Goal: Transaction & Acquisition: Purchase product/service

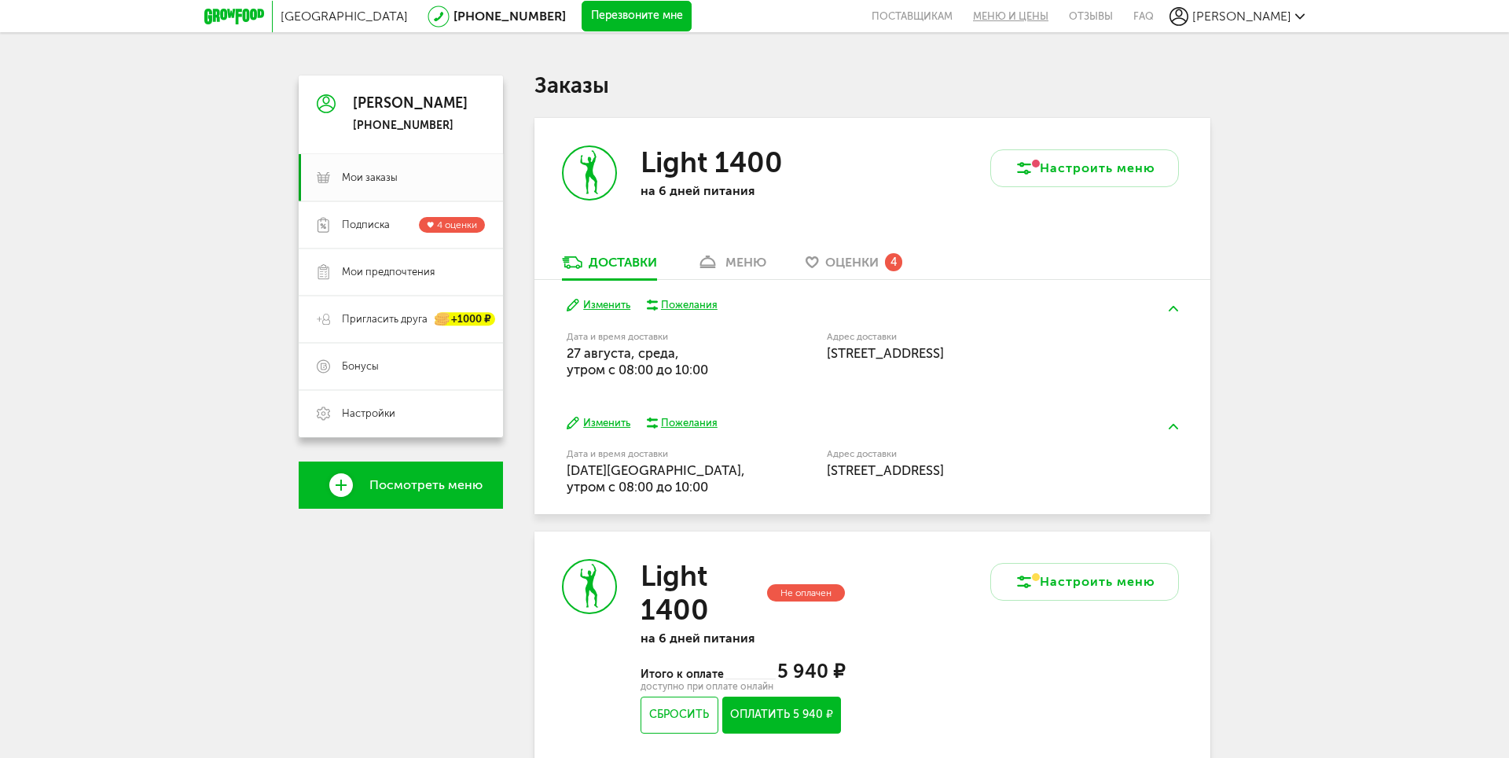
click at [1046, 19] on link "Меню и цены" at bounding box center [1011, 16] width 96 height 32
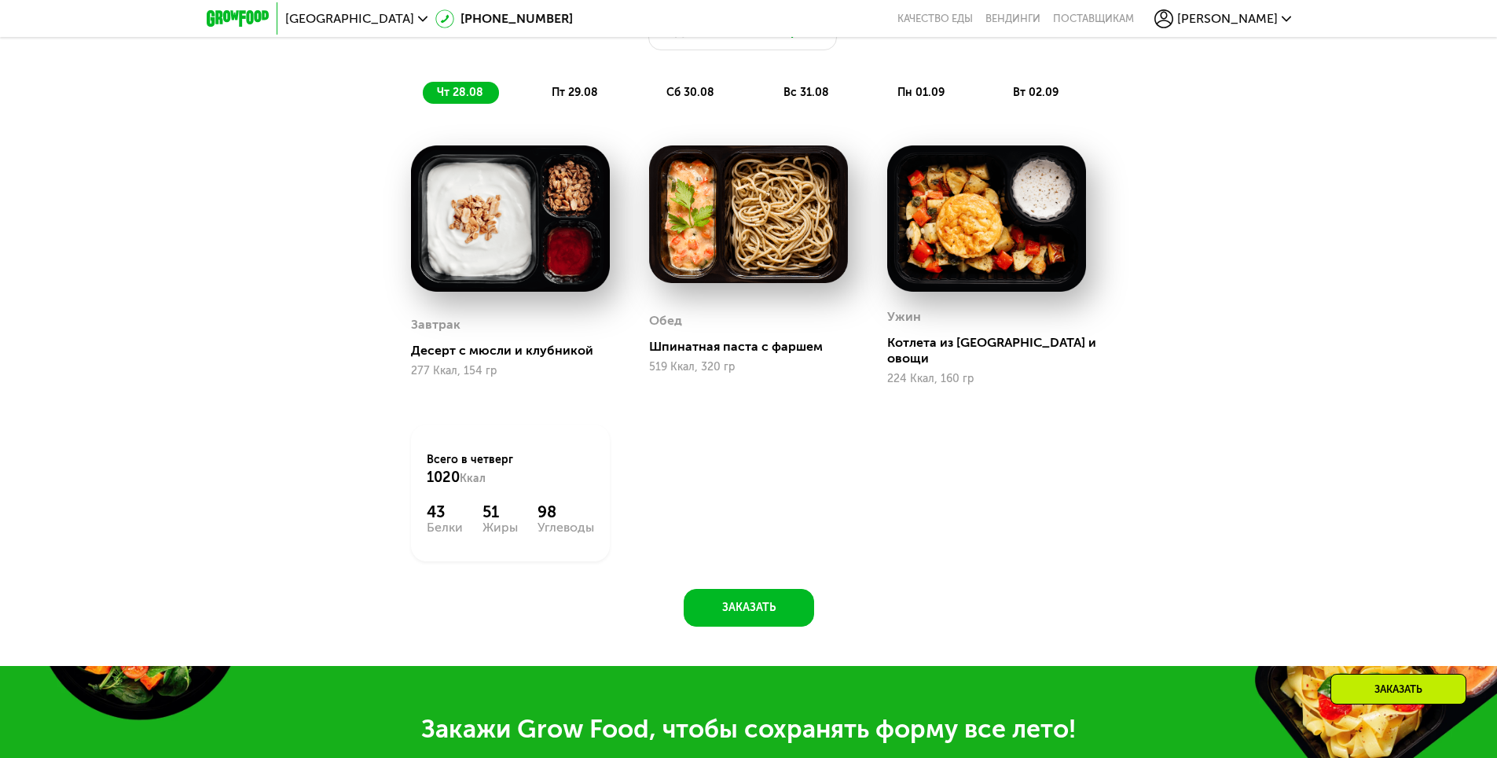
scroll to position [1221, 0]
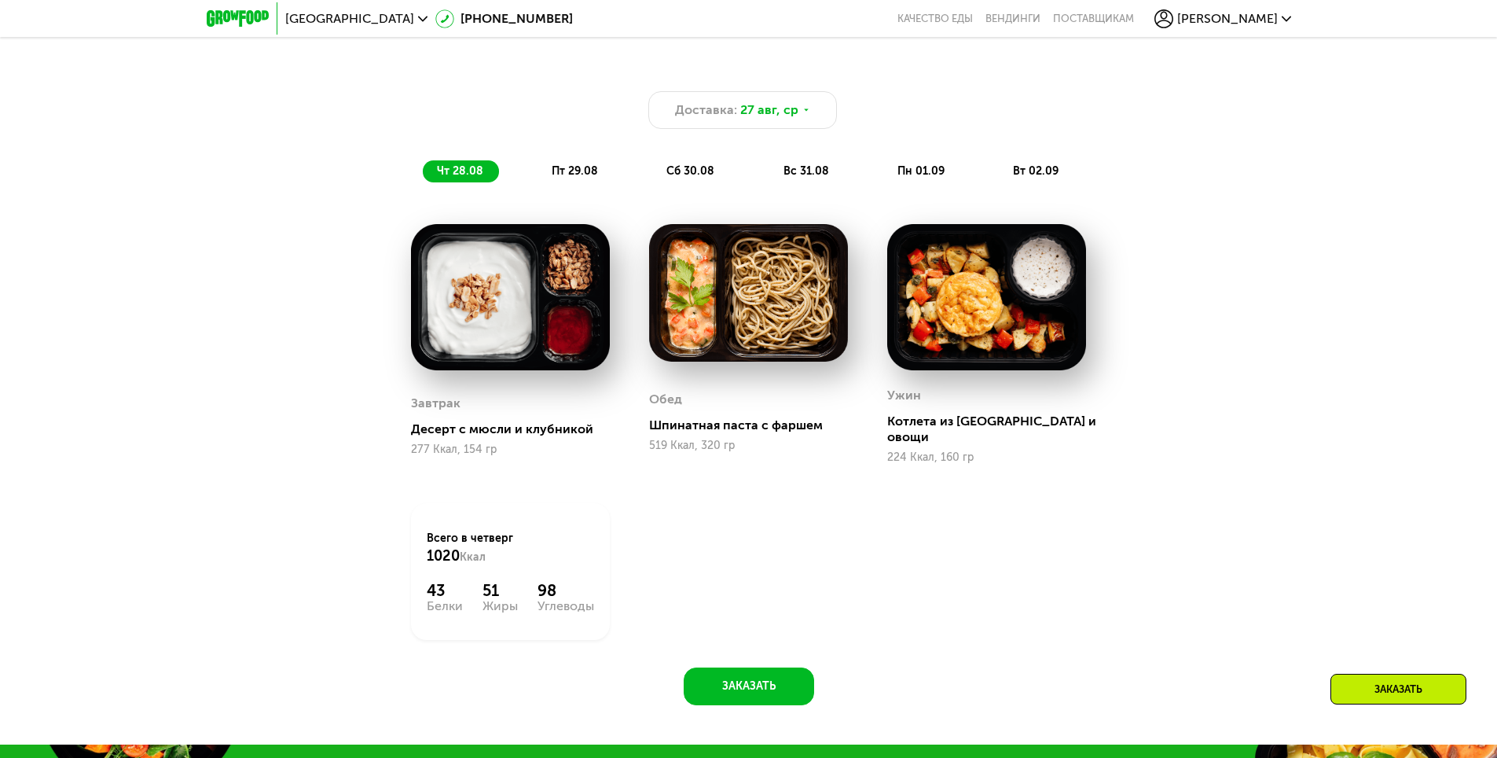
click at [581, 177] on span "пт 29.08" at bounding box center [575, 170] width 46 height 13
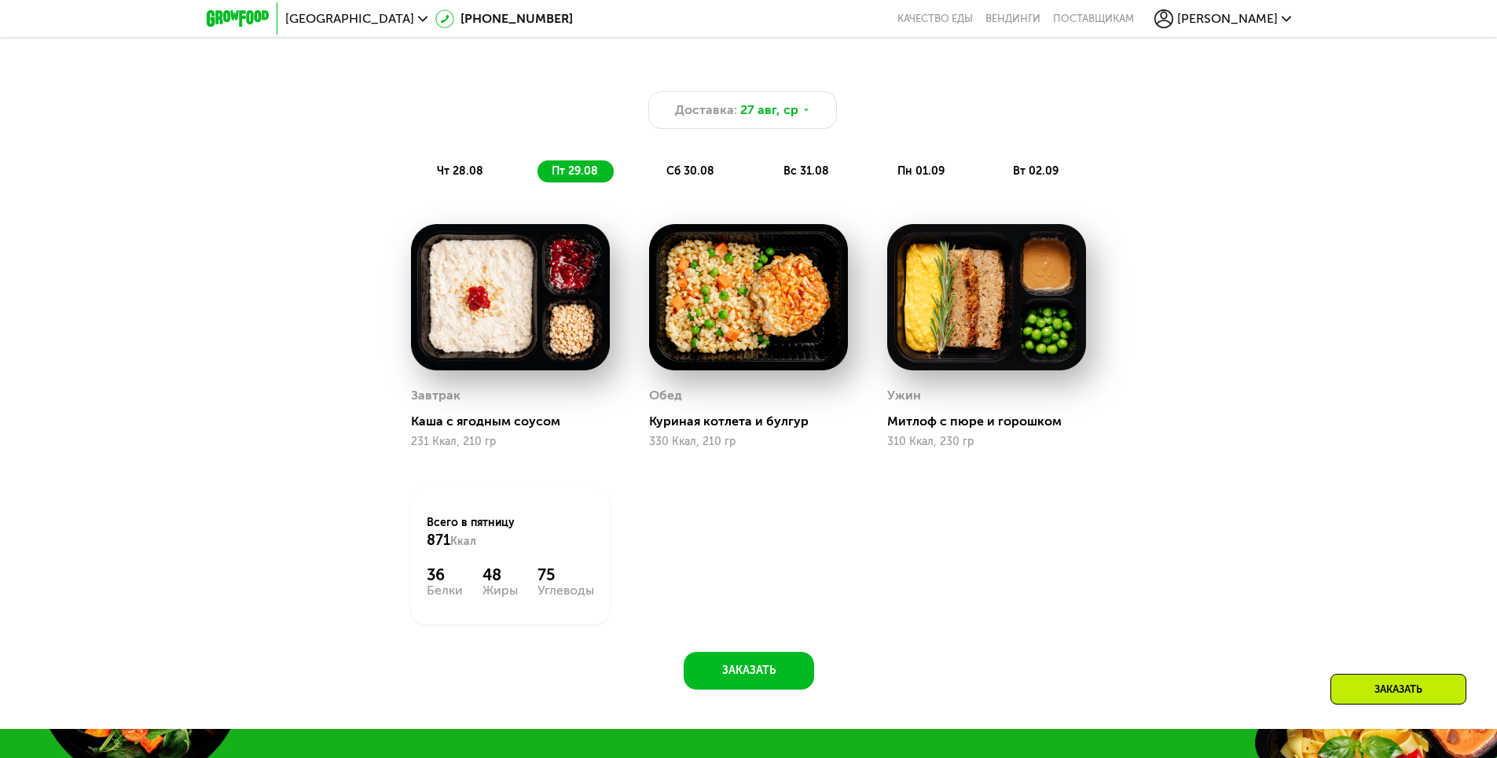
click at [701, 172] on span "сб 30.08" at bounding box center [691, 170] width 48 height 13
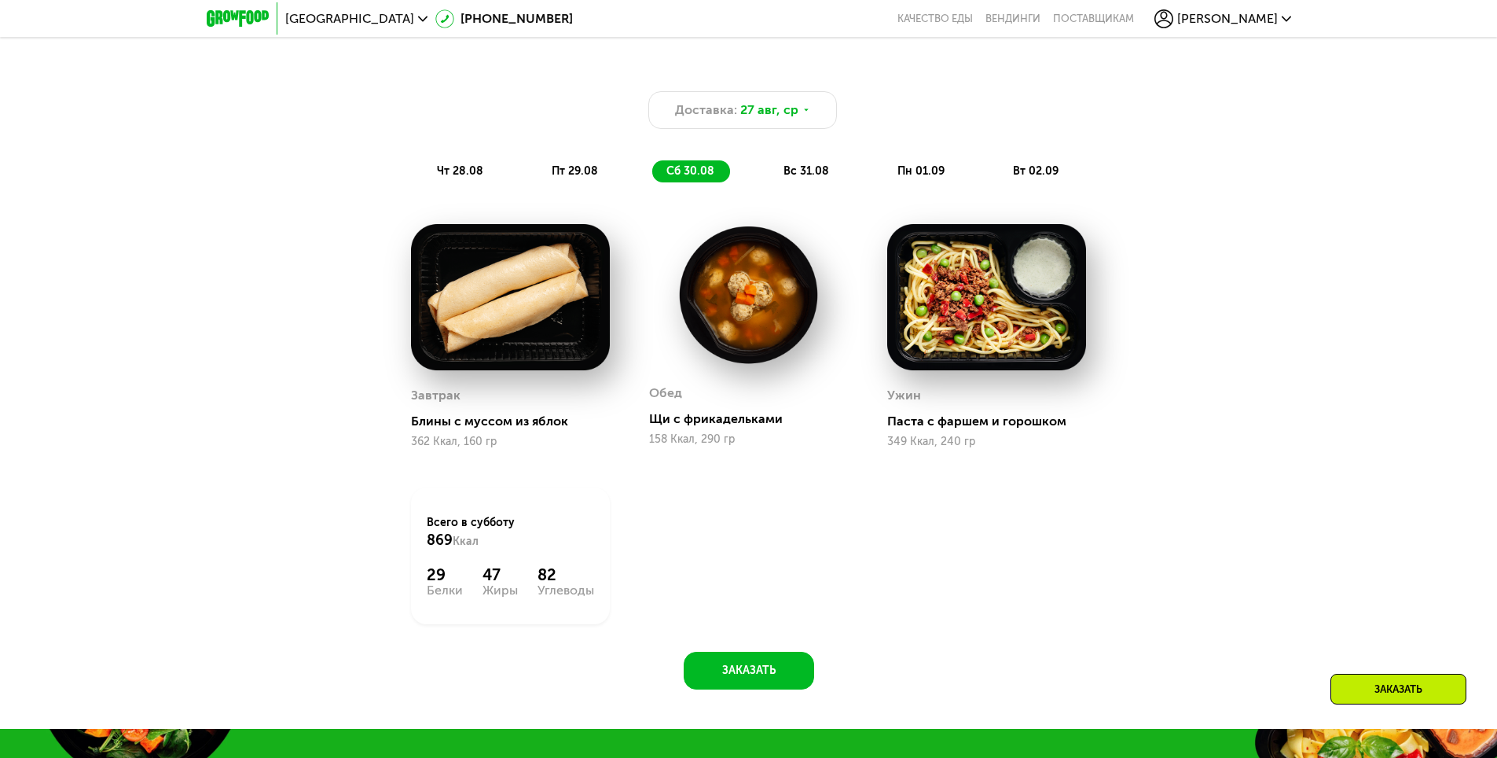
click at [883, 182] on div "вс 31.08" at bounding box center [921, 171] width 77 height 22
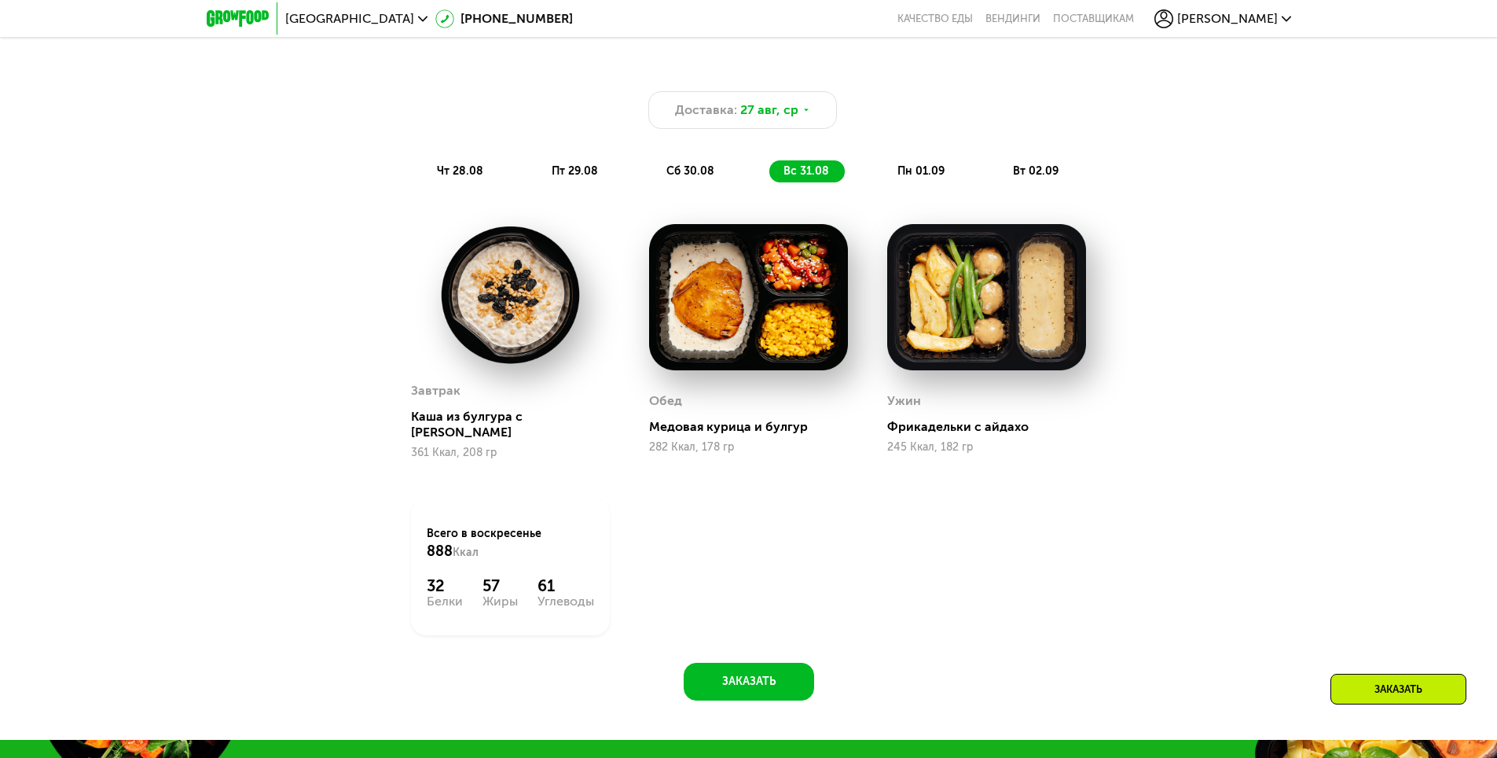
click at [916, 172] on span "пн 01.09" at bounding box center [921, 170] width 47 height 13
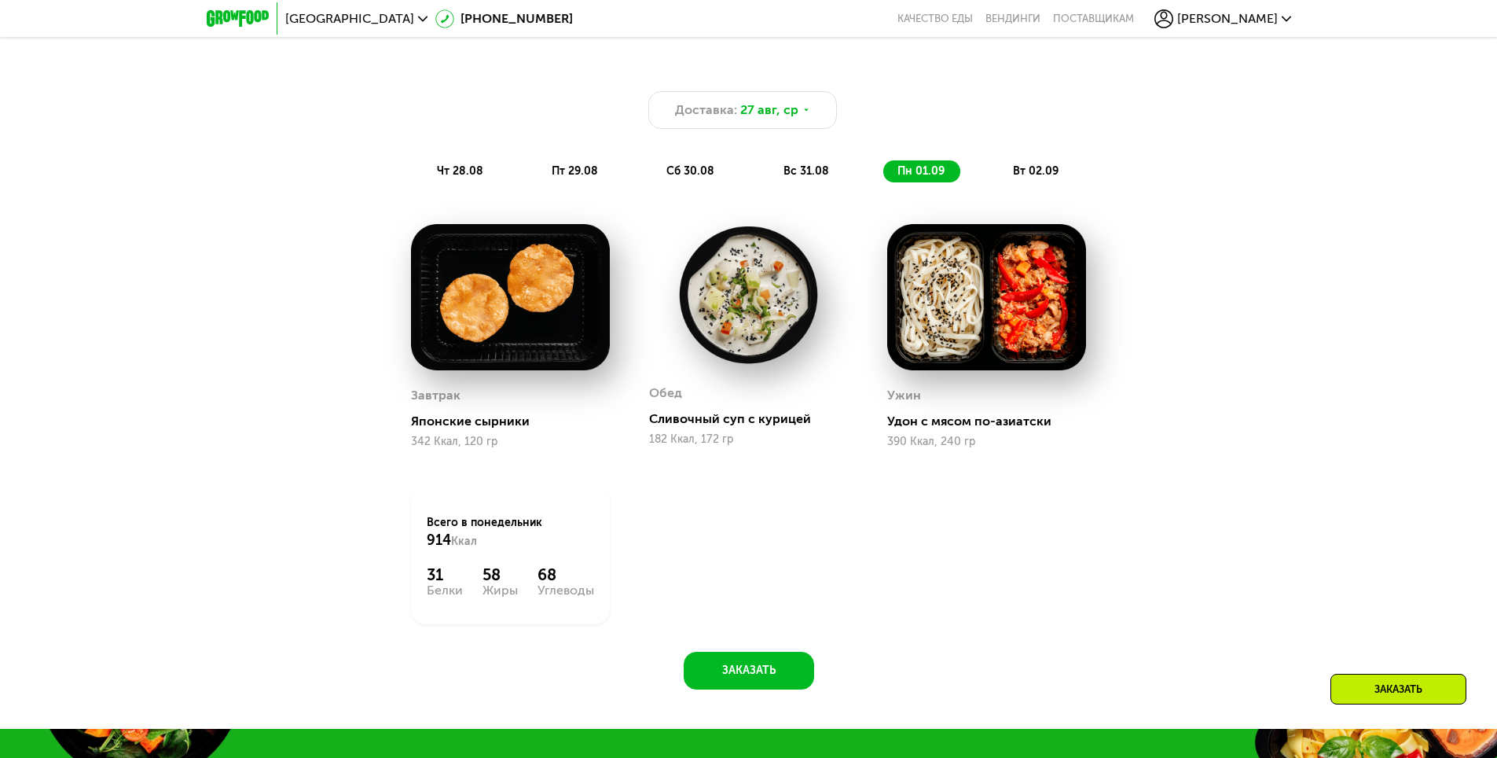
click at [1024, 182] on div "вт 02.09" at bounding box center [1036, 171] width 75 height 22
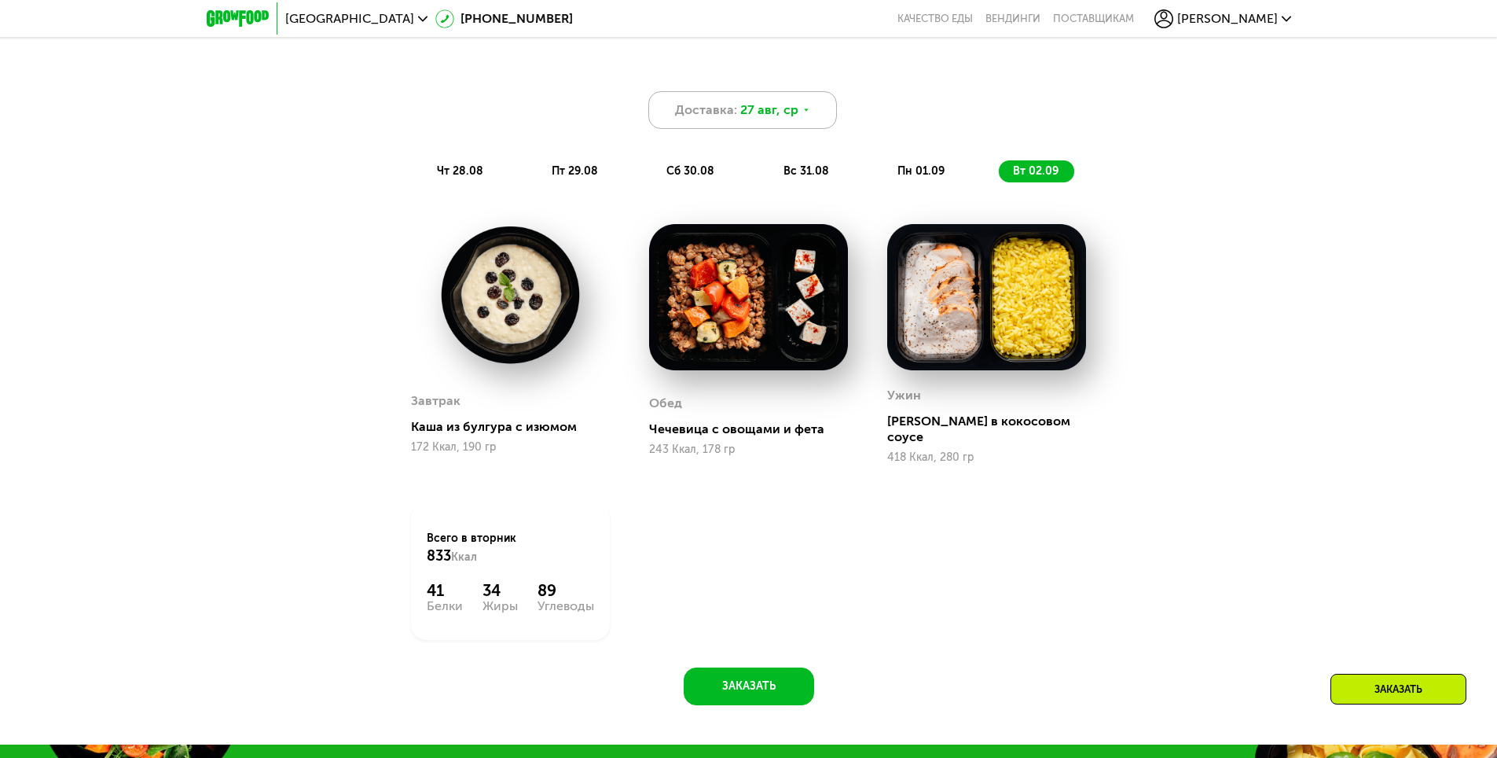
click at [798, 119] on div "Доставка: 27 авг, ср" at bounding box center [742, 110] width 189 height 38
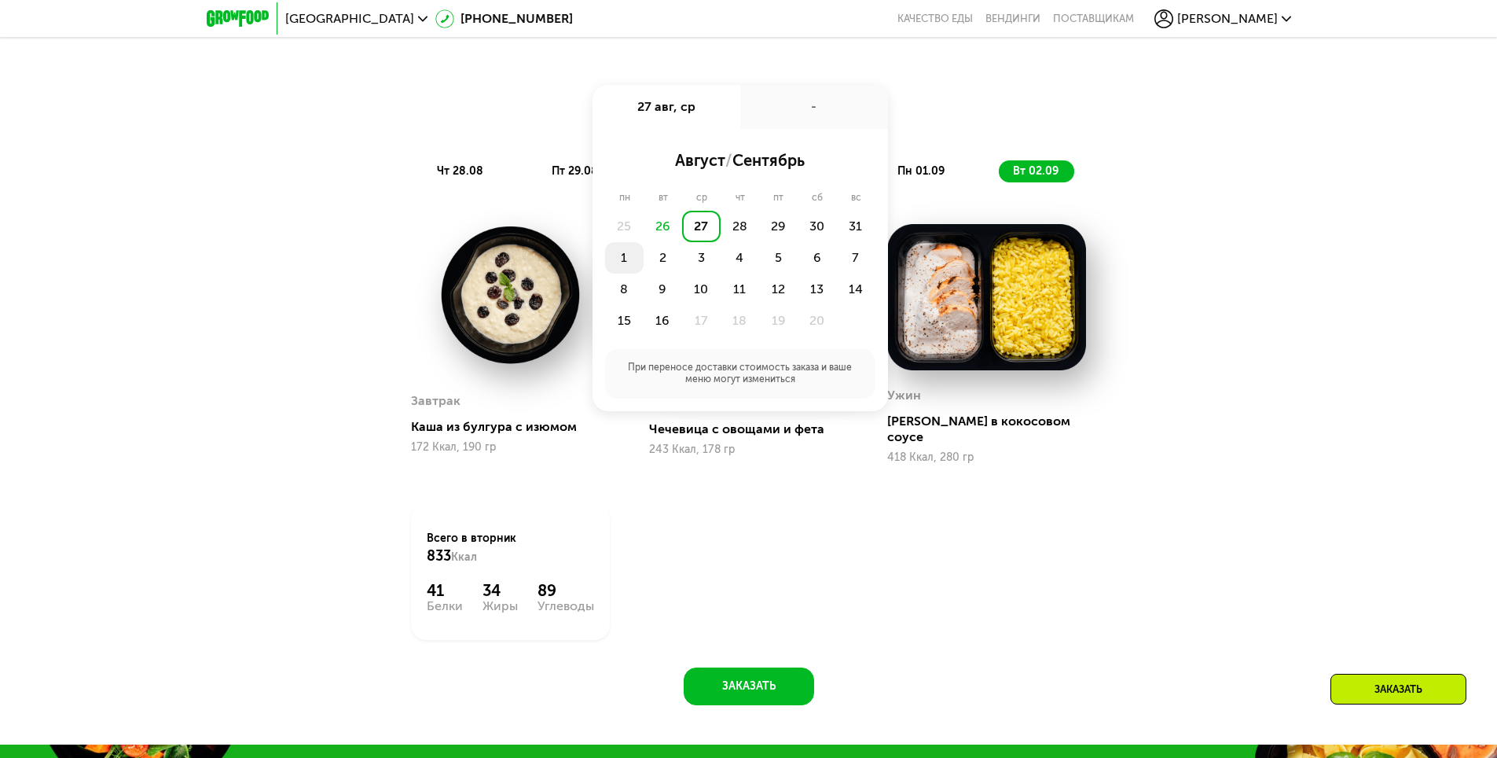
click at [644, 263] on div "1" at bounding box center [663, 257] width 39 height 31
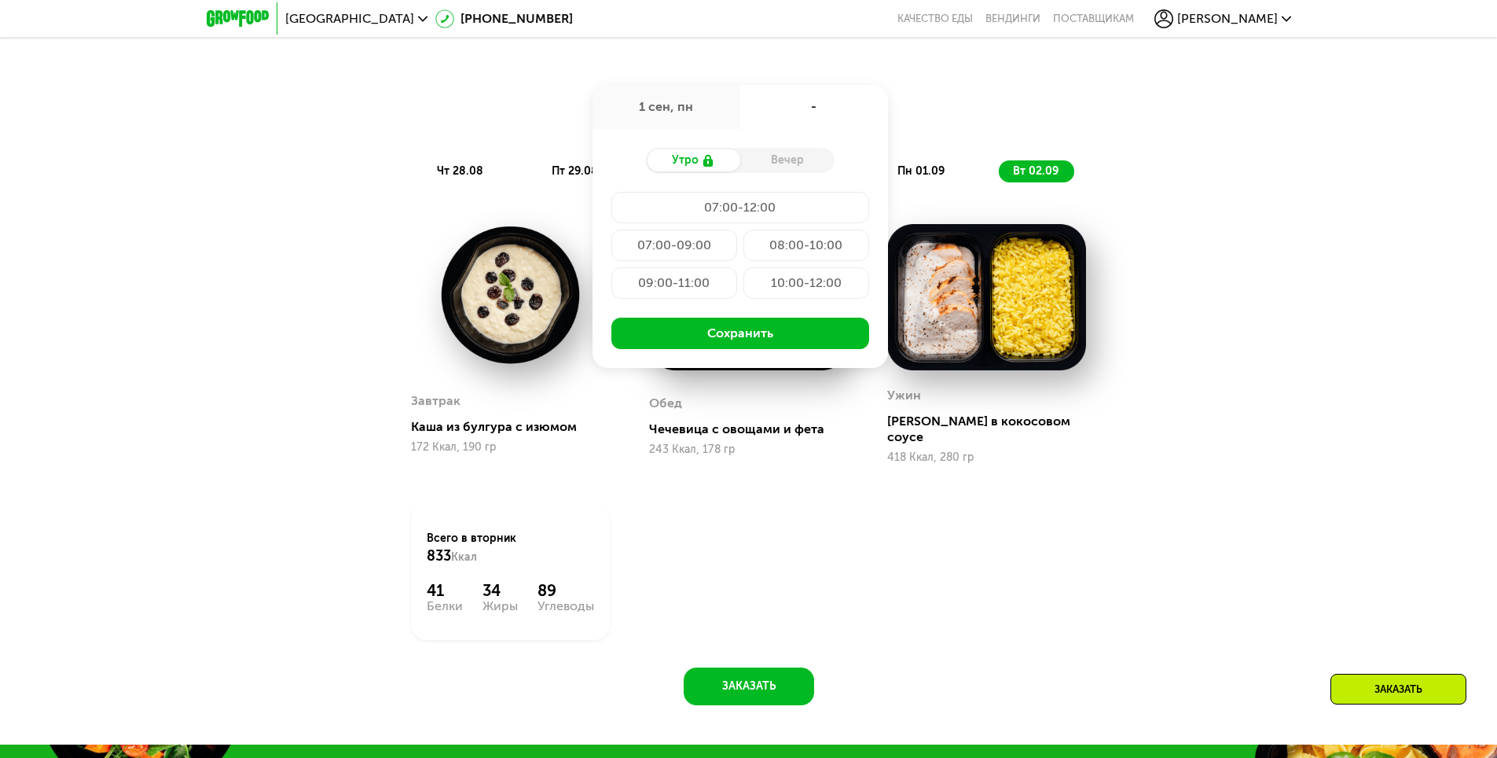
click at [806, 170] on div "Вечер" at bounding box center [787, 160] width 94 height 22
click at [969, 105] on div "Доставка: 1 сен, пн 1 сен, пн - Утро Вечер 07:00-12:00 07:00-09:00 08:00-10:00 …" at bounding box center [749, 110] width 931 height 38
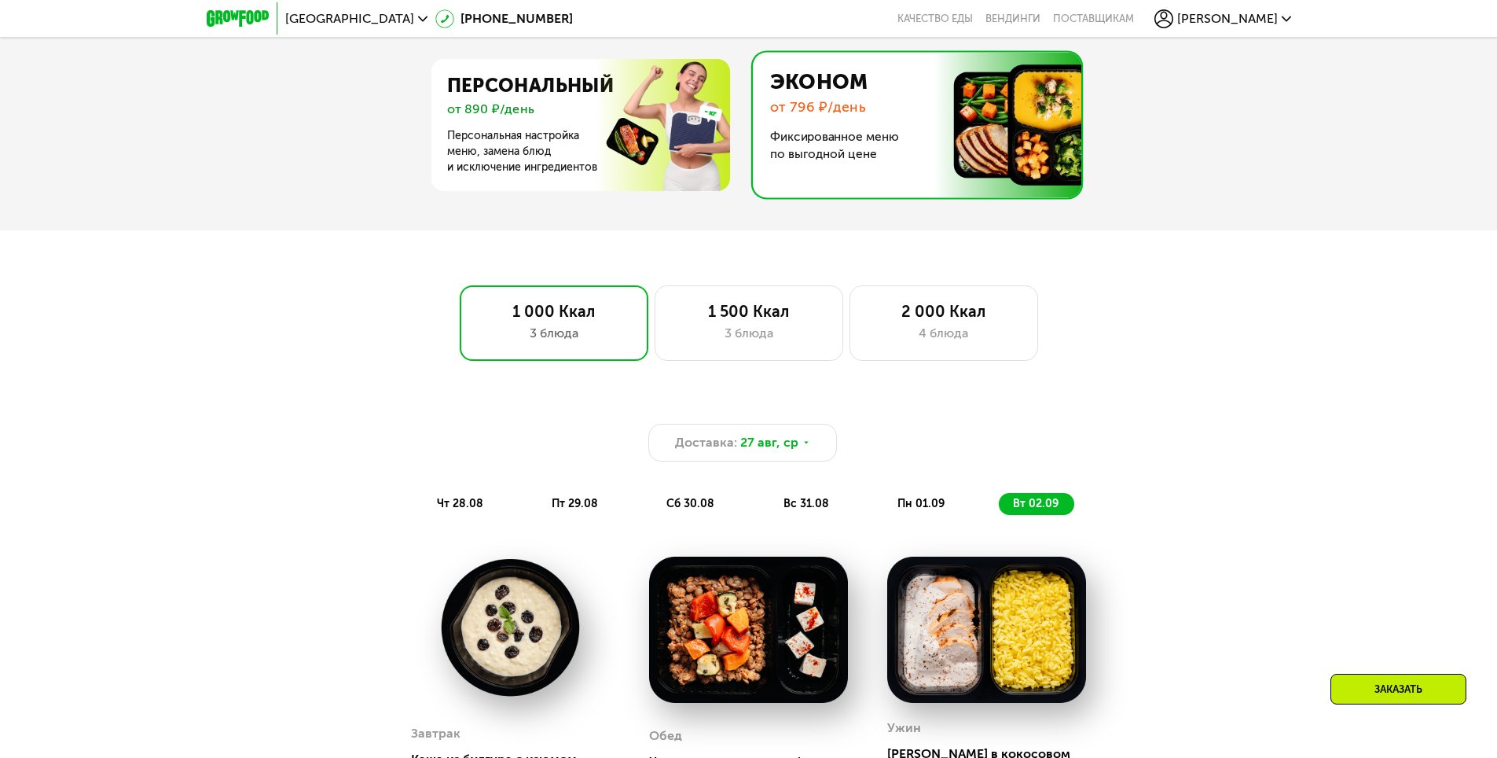
scroll to position [671, 0]
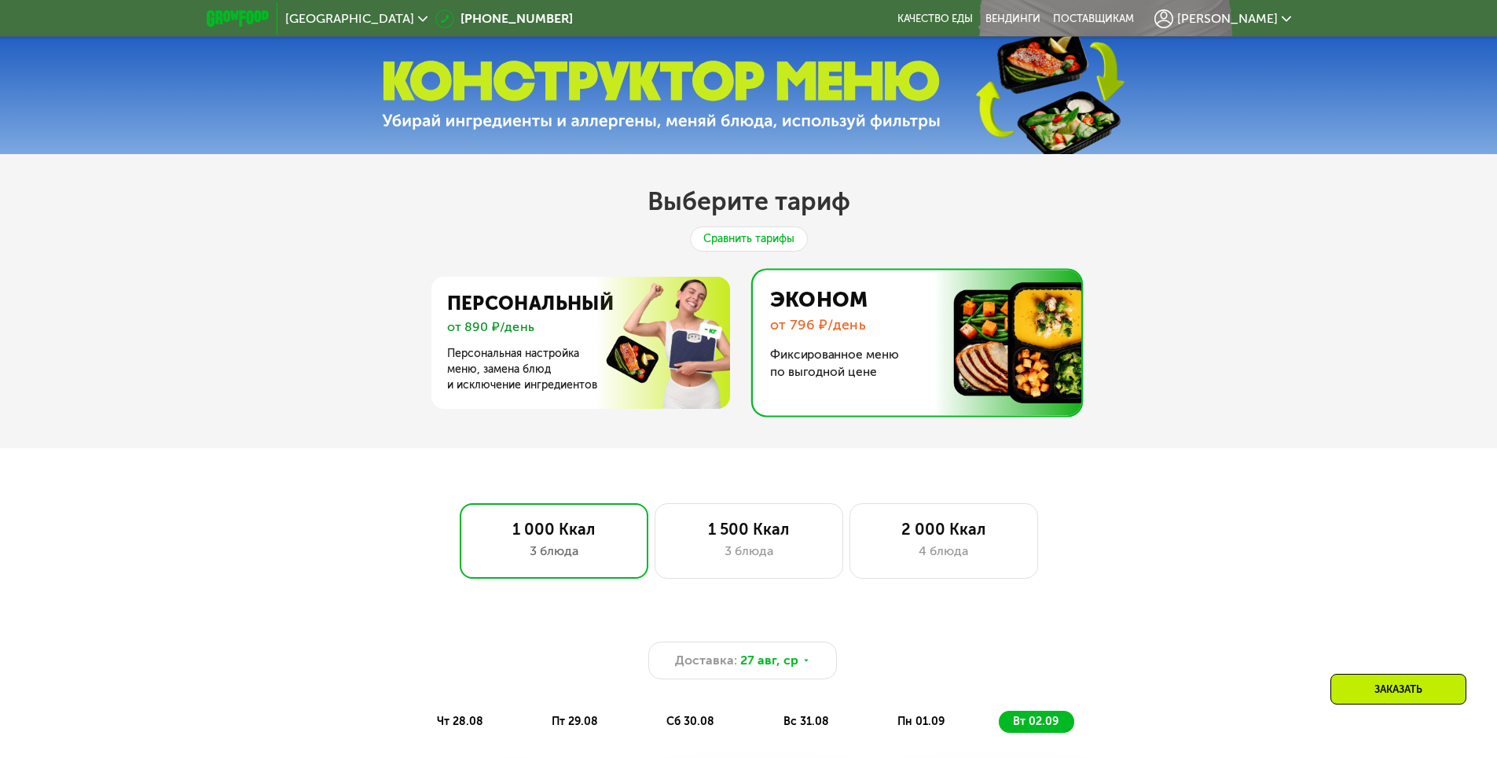
click at [751, 240] on div "Сравнить тарифы" at bounding box center [749, 238] width 118 height 25
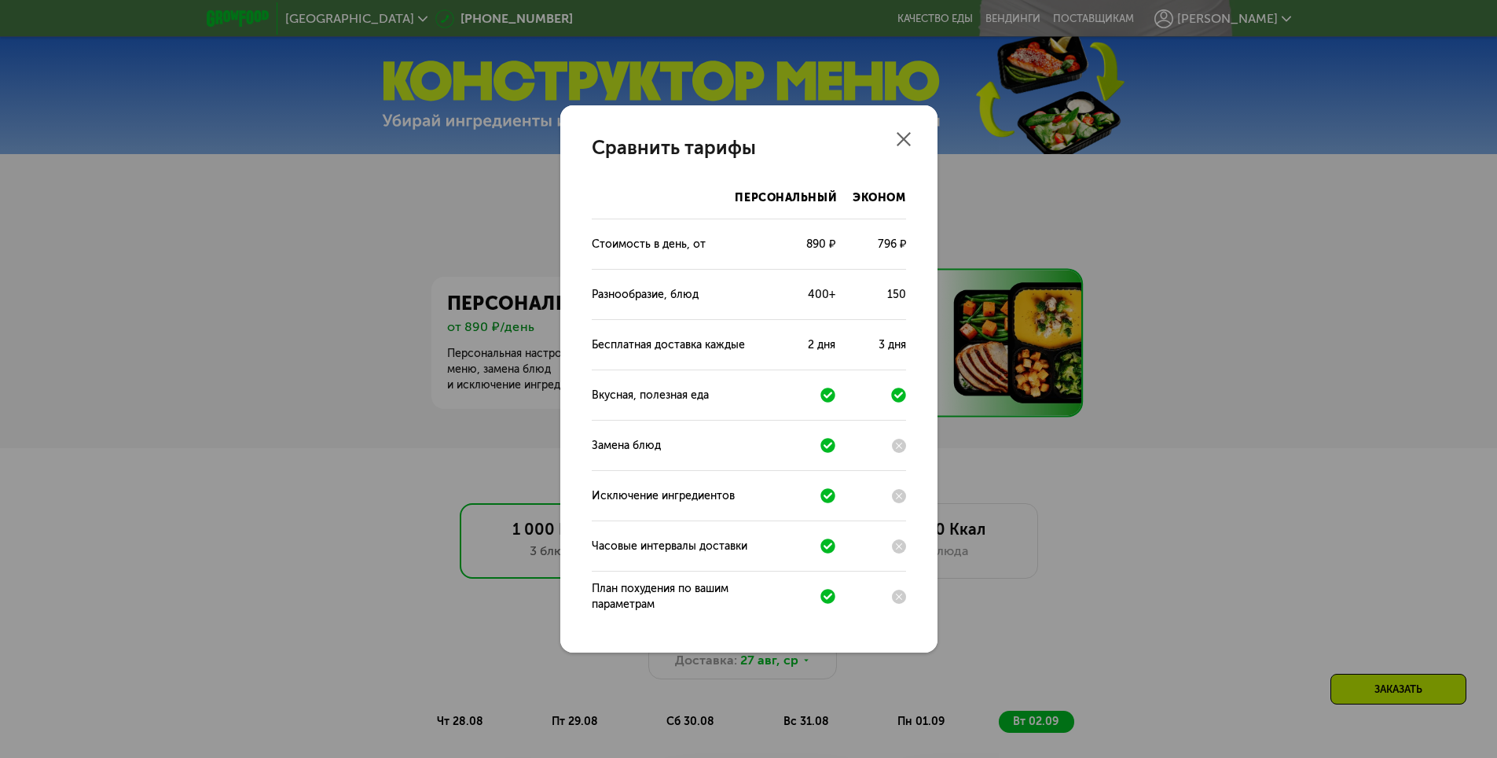
click at [905, 134] on icon at bounding box center [904, 139] width 14 height 14
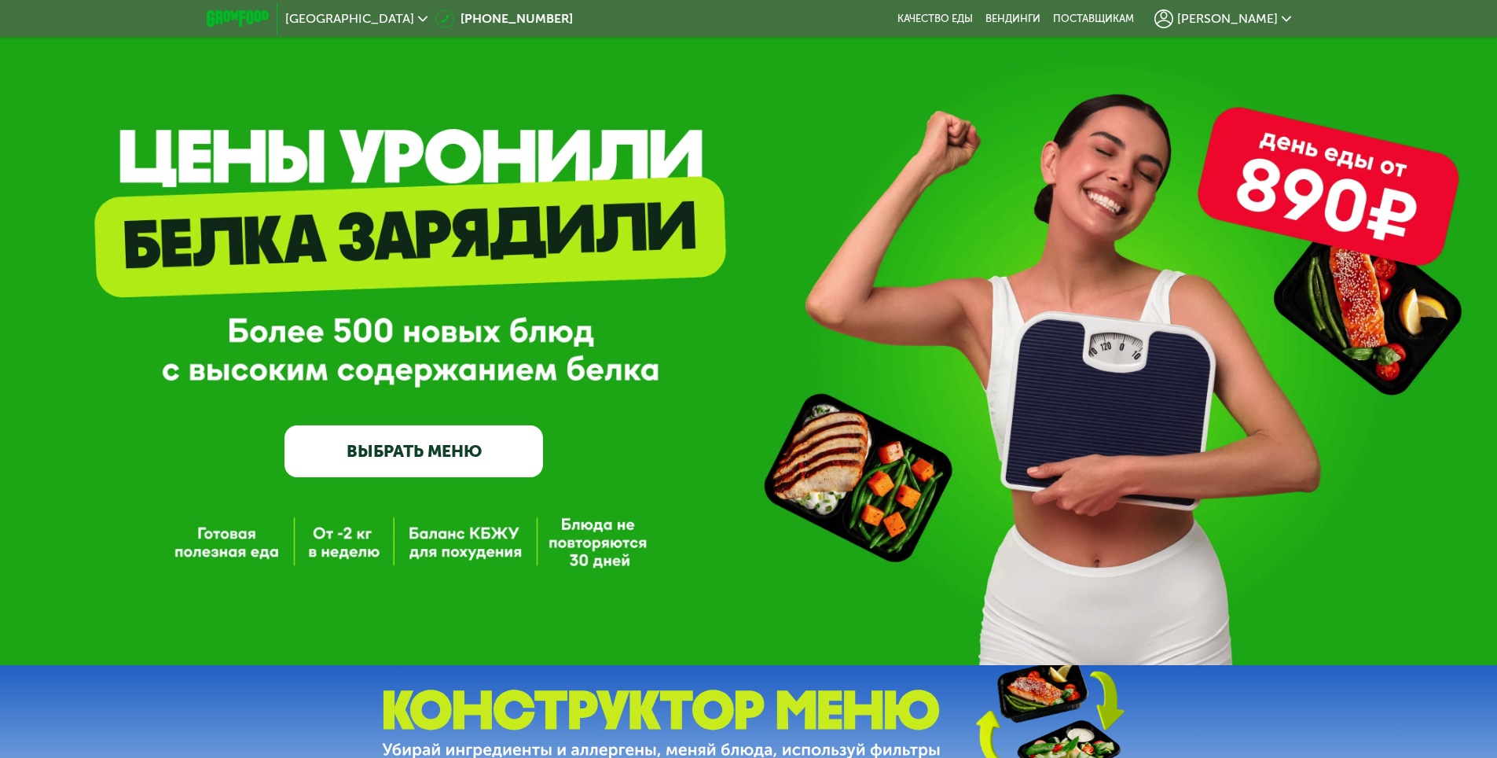
click at [443, 457] on link "ВЫБРАТЬ МЕНЮ" at bounding box center [414, 451] width 259 height 52
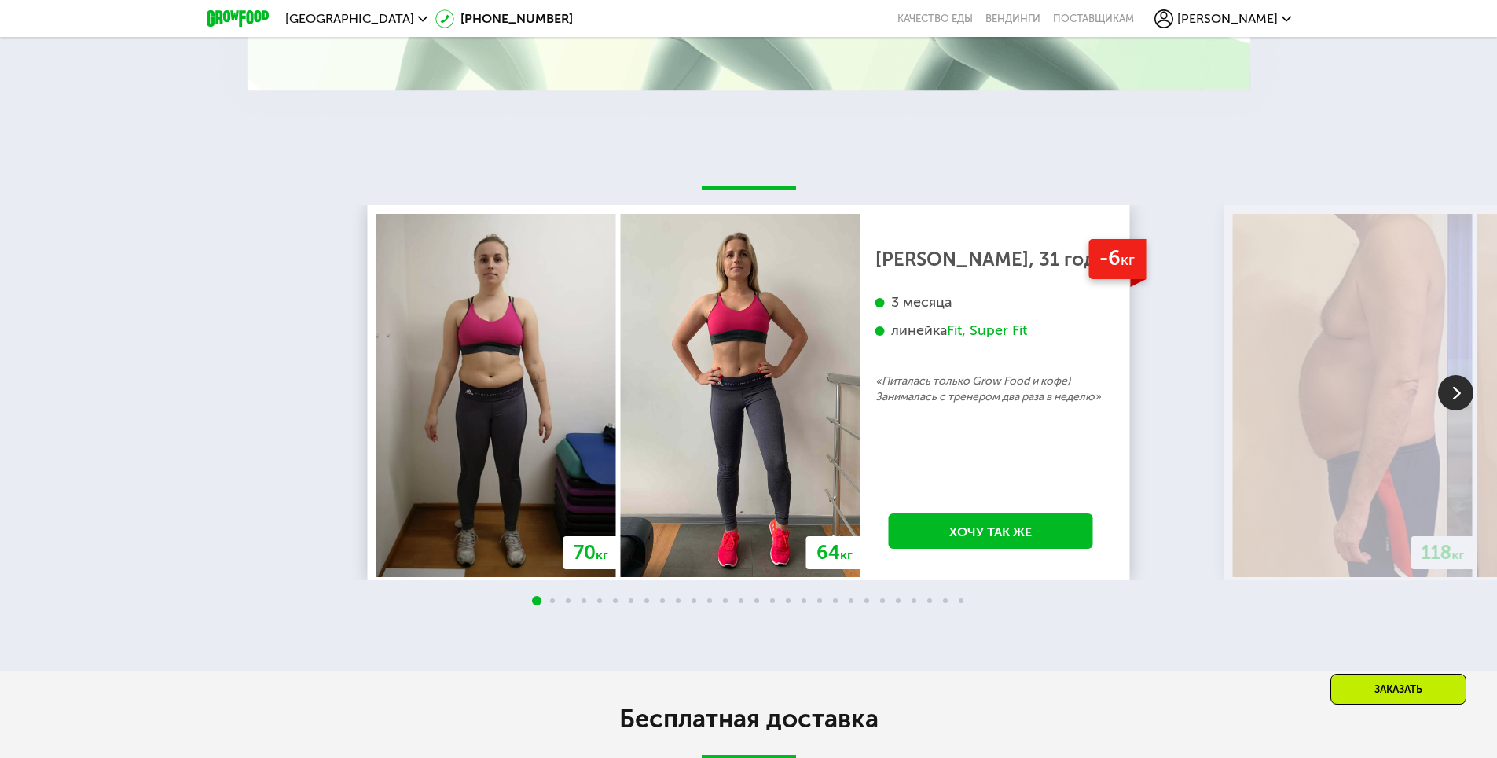
scroll to position [3108, 0]
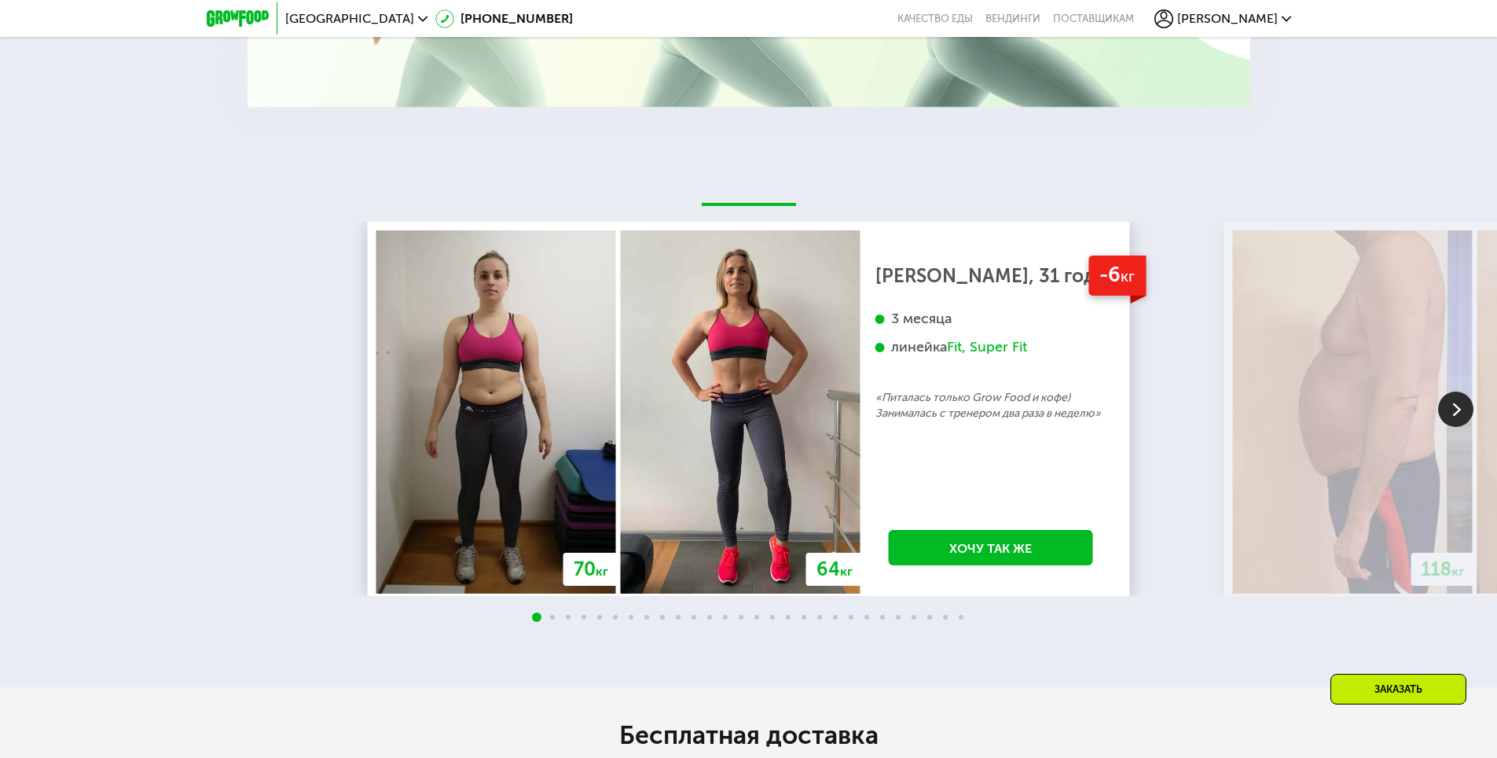
click at [1464, 397] on img at bounding box center [1455, 408] width 35 height 35
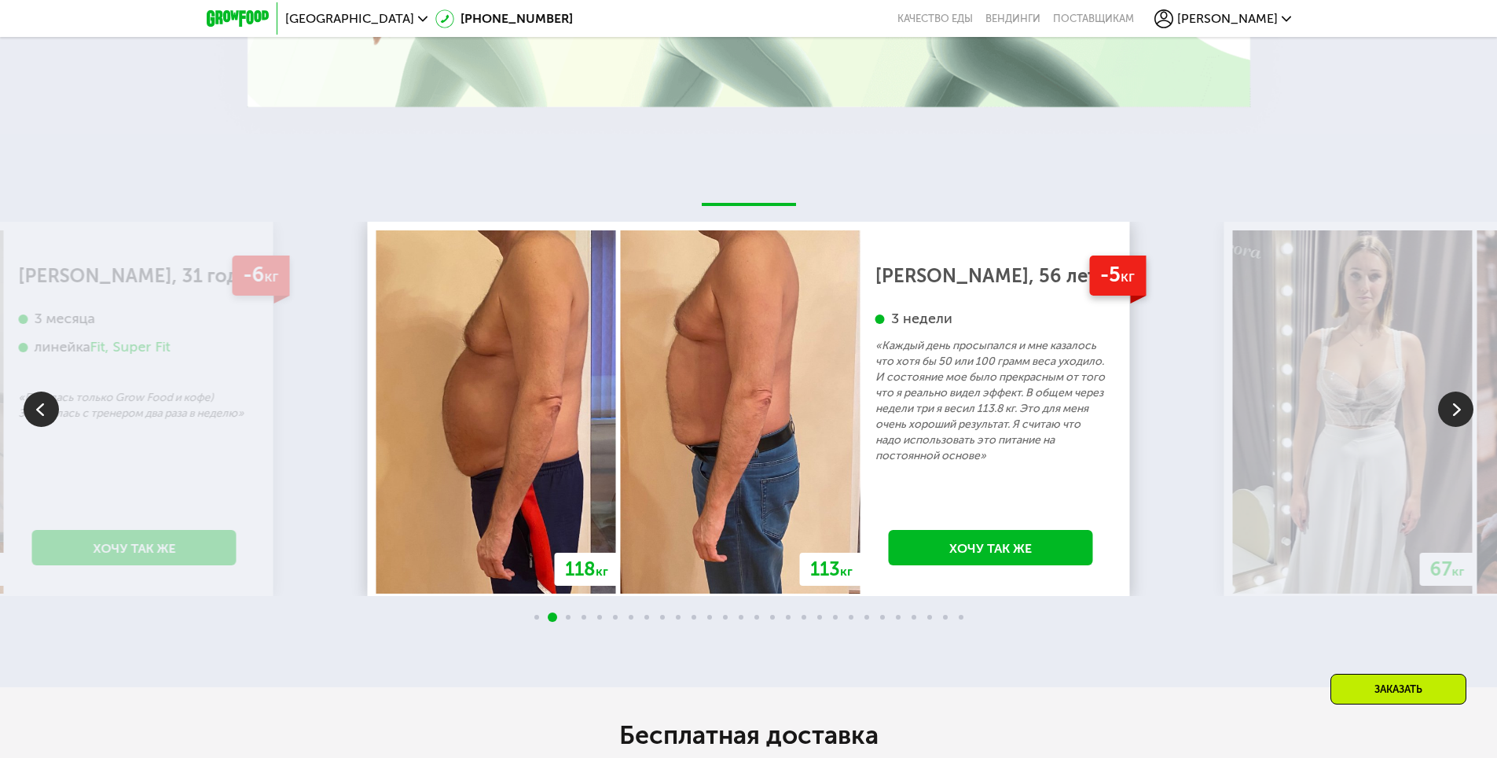
click at [1464, 397] on img at bounding box center [1455, 408] width 35 height 35
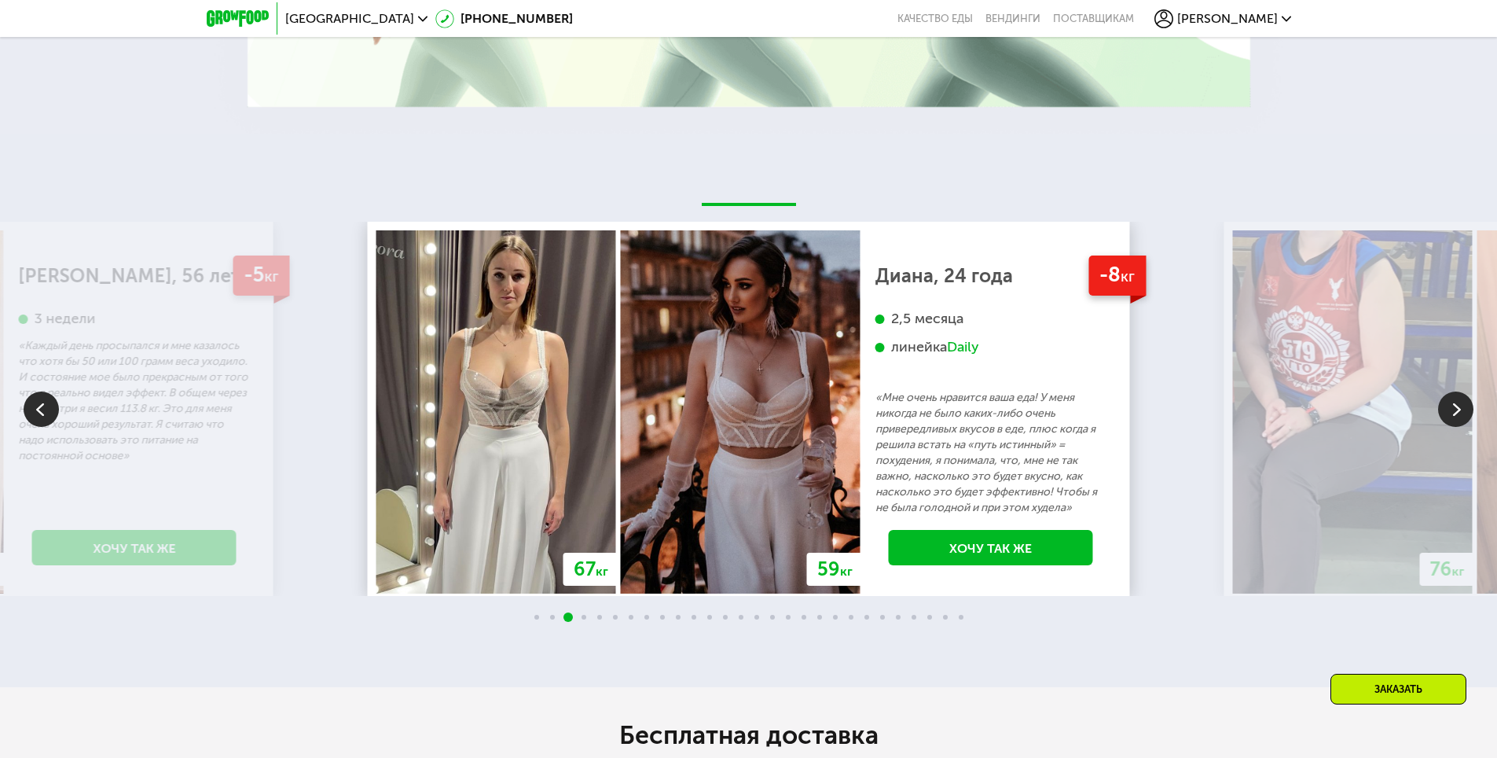
click at [1464, 397] on img at bounding box center [1455, 408] width 35 height 35
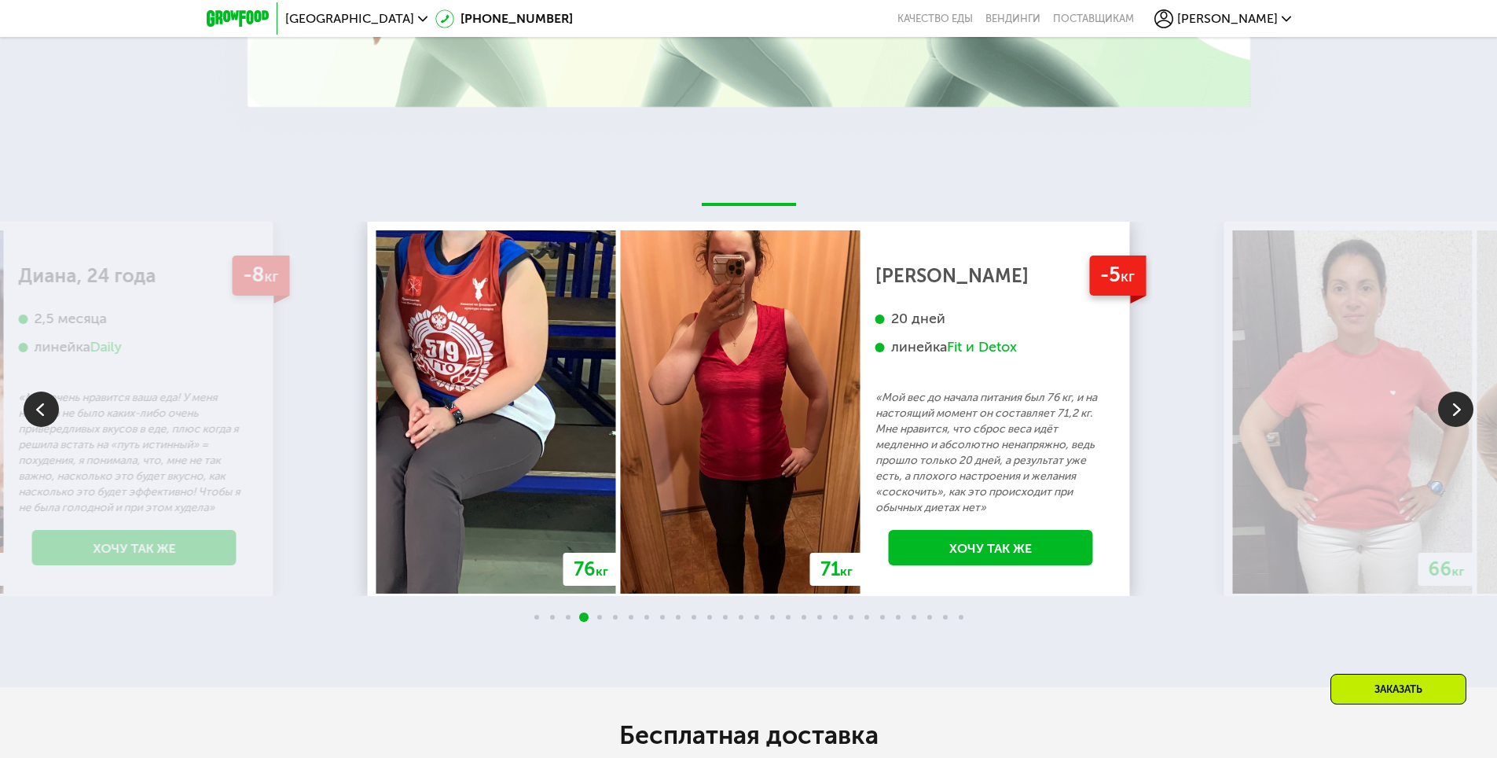
click at [1464, 397] on img at bounding box center [1455, 408] width 35 height 35
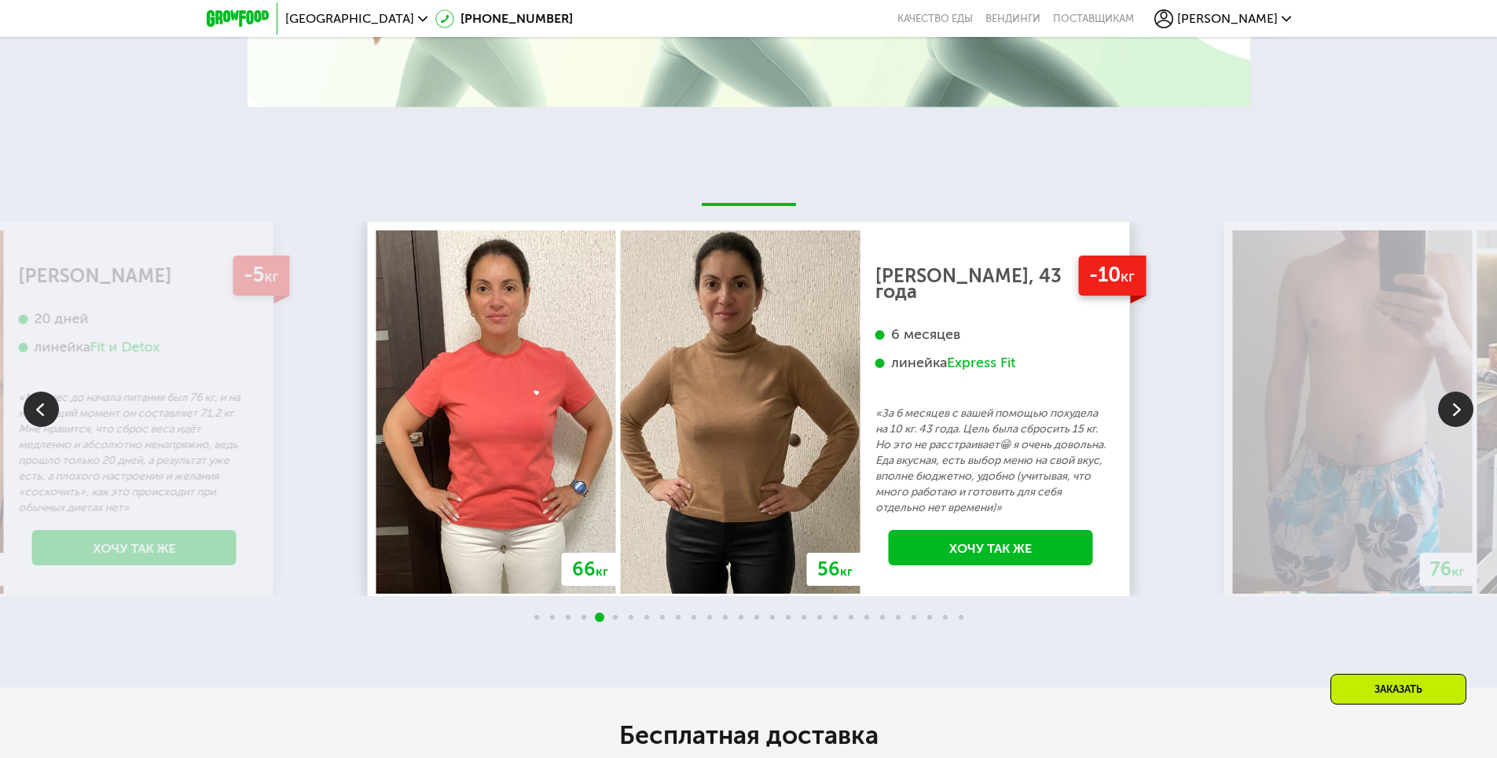
click at [1464, 397] on img at bounding box center [1455, 408] width 35 height 35
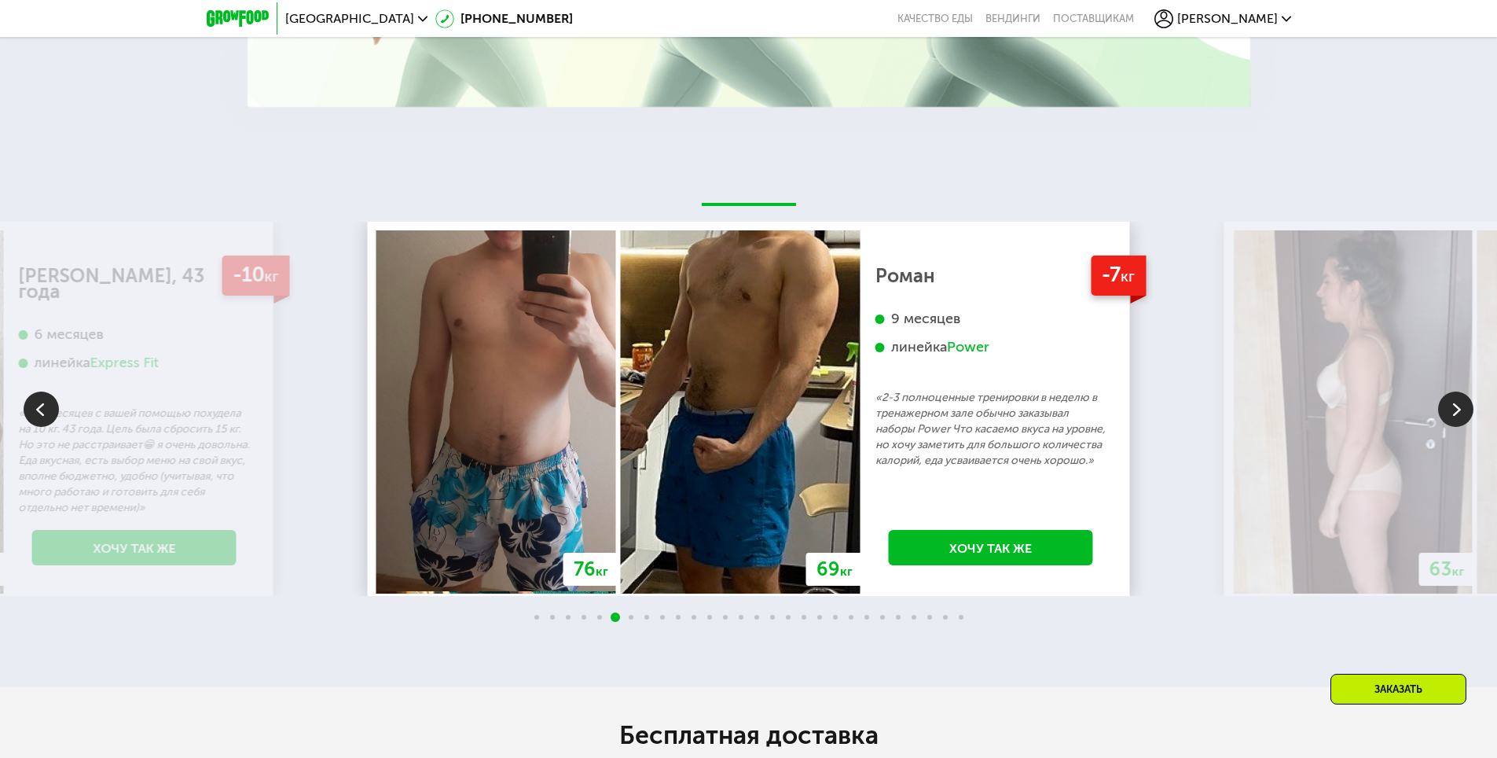
click at [1464, 397] on img at bounding box center [1455, 408] width 35 height 35
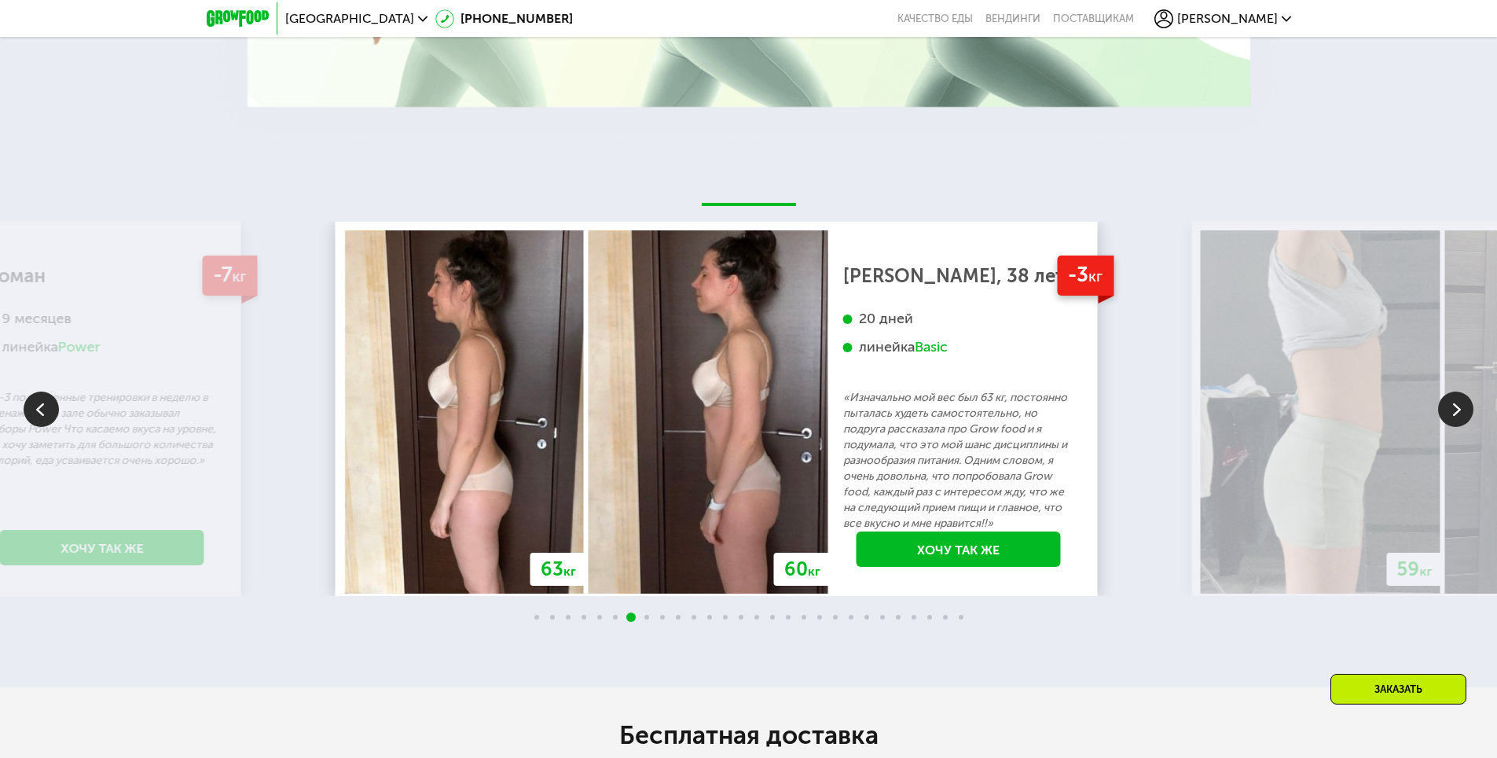
click at [680, 439] on img at bounding box center [709, 411] width 240 height 363
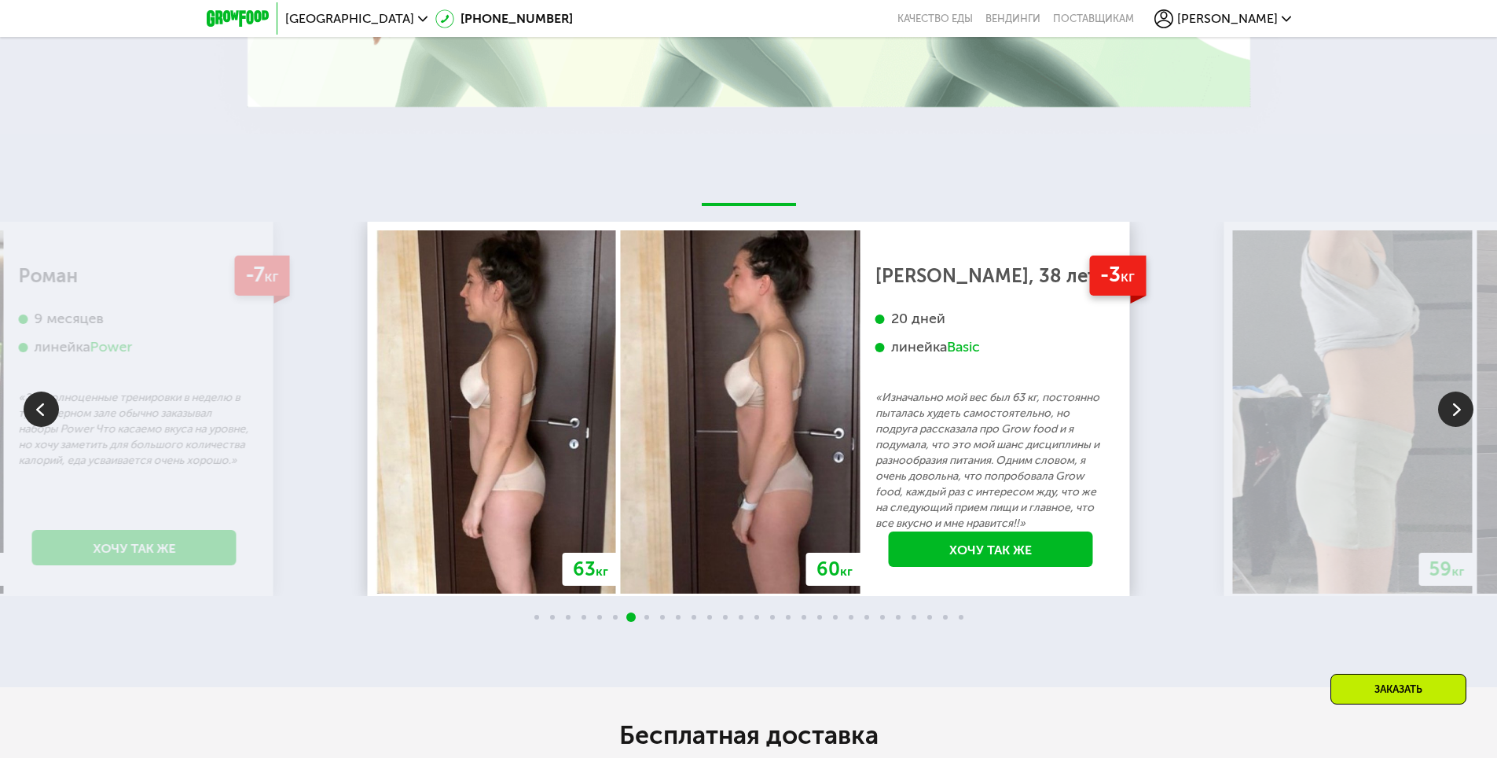
click at [1458, 404] on img at bounding box center [1455, 408] width 35 height 35
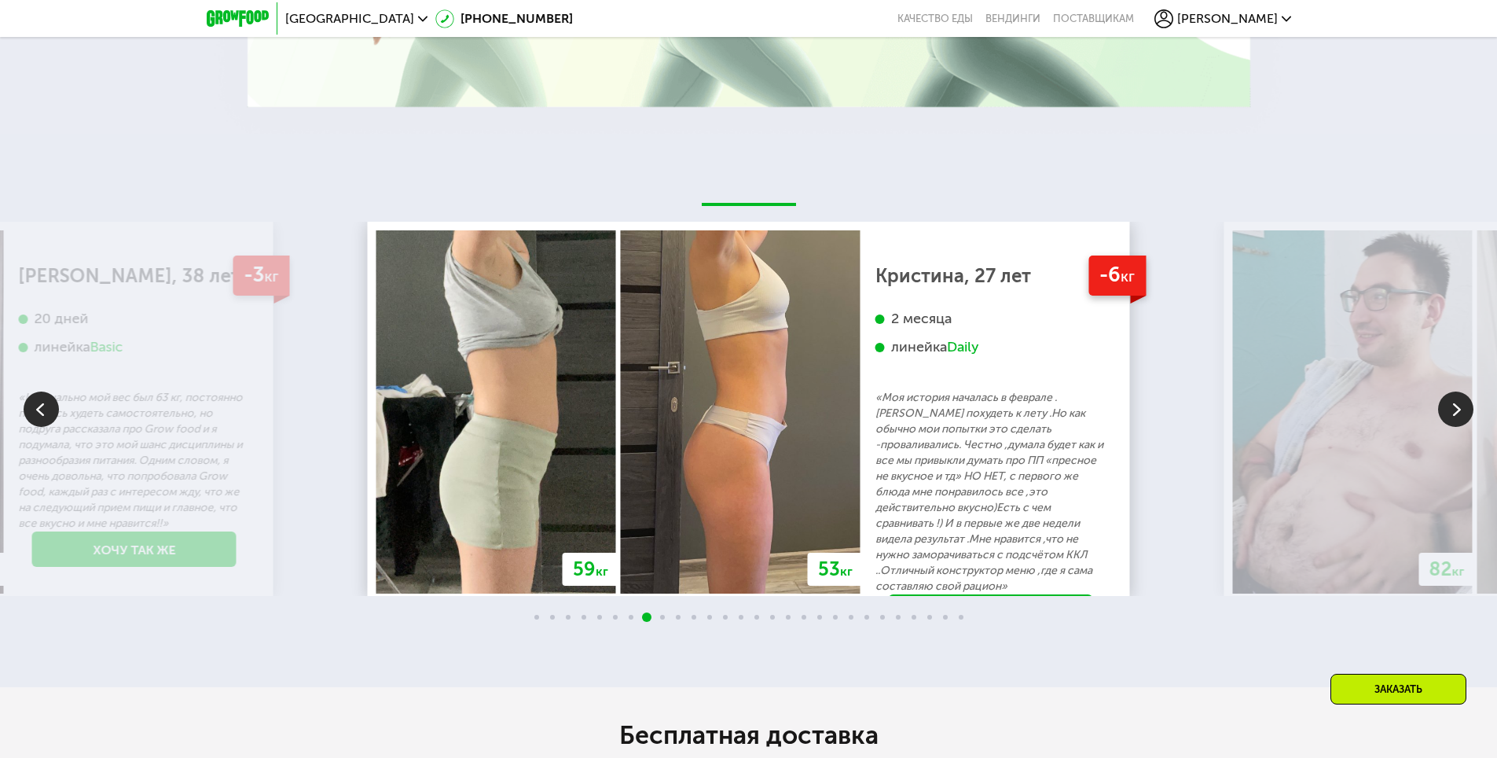
click at [1455, 399] on img at bounding box center [1455, 408] width 35 height 35
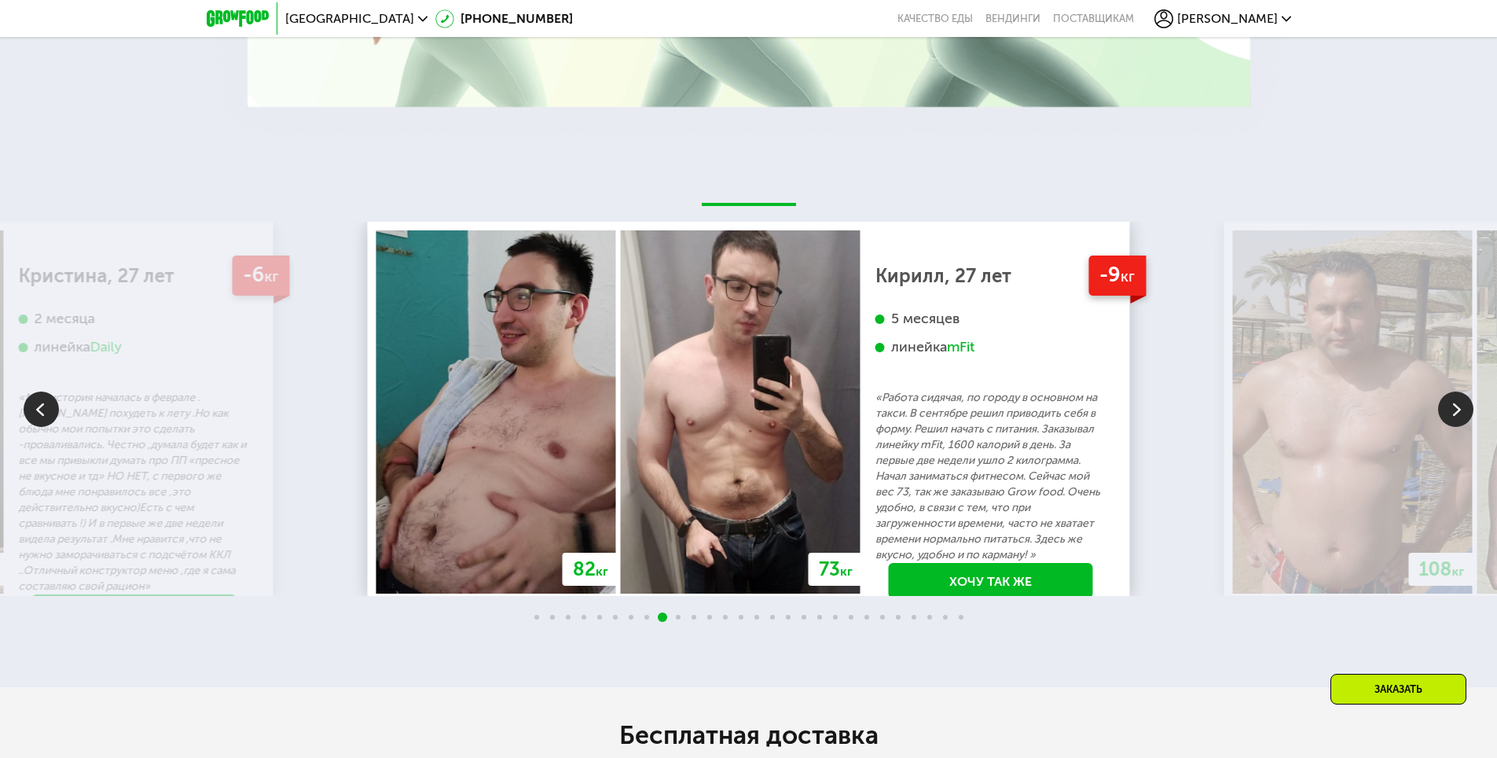
click at [1455, 399] on img at bounding box center [1455, 408] width 35 height 35
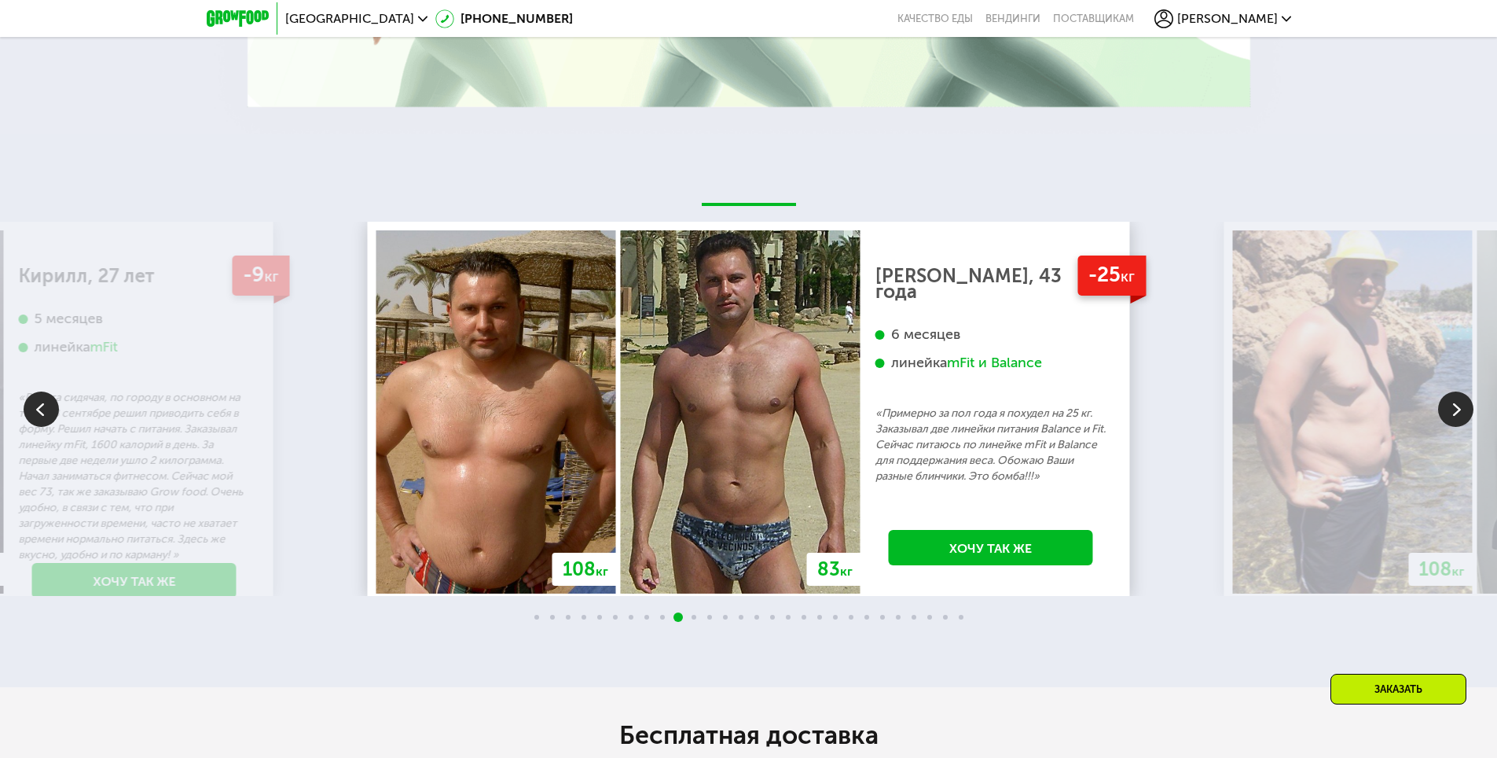
click at [1455, 399] on img at bounding box center [1455, 408] width 35 height 35
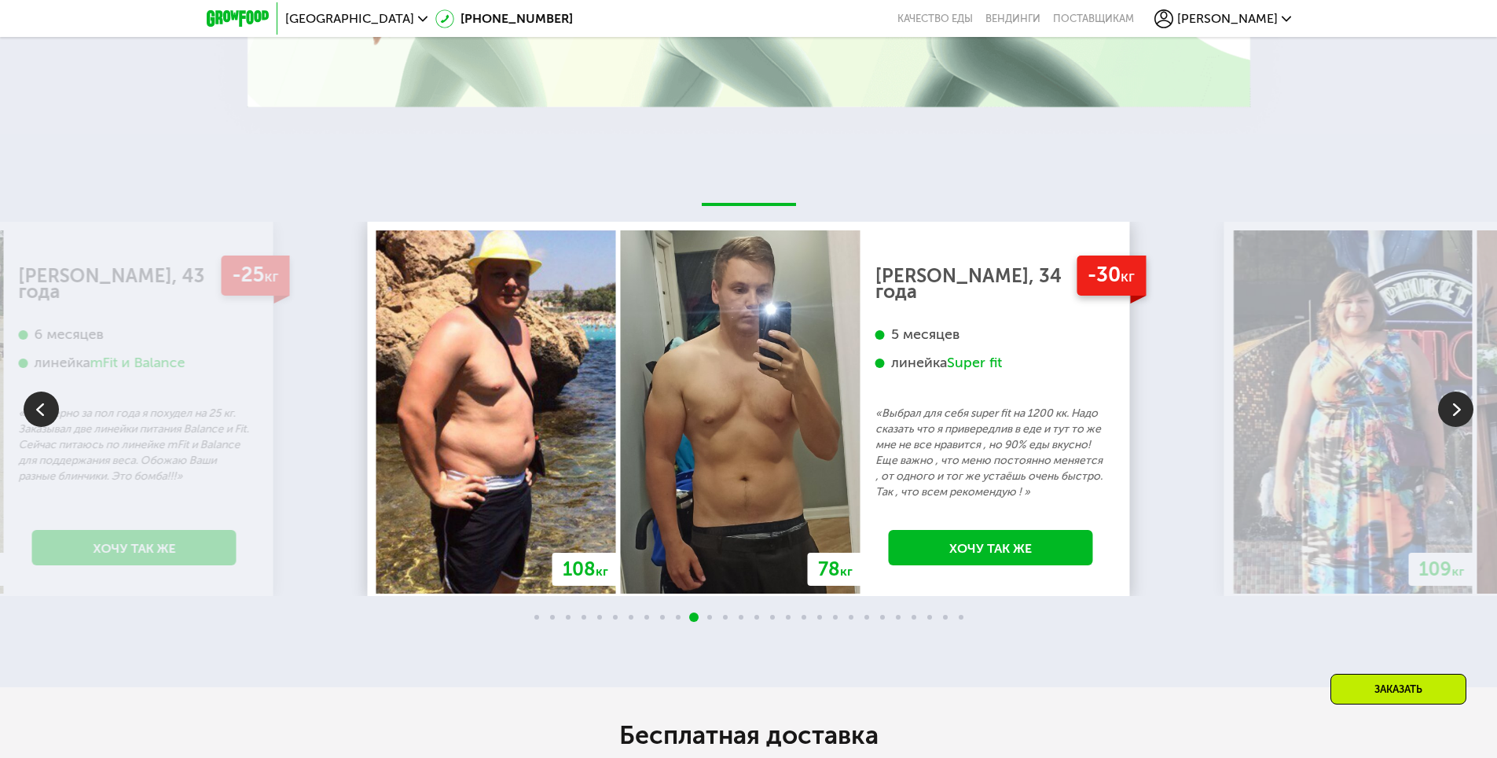
click at [1455, 399] on img at bounding box center [1455, 408] width 35 height 35
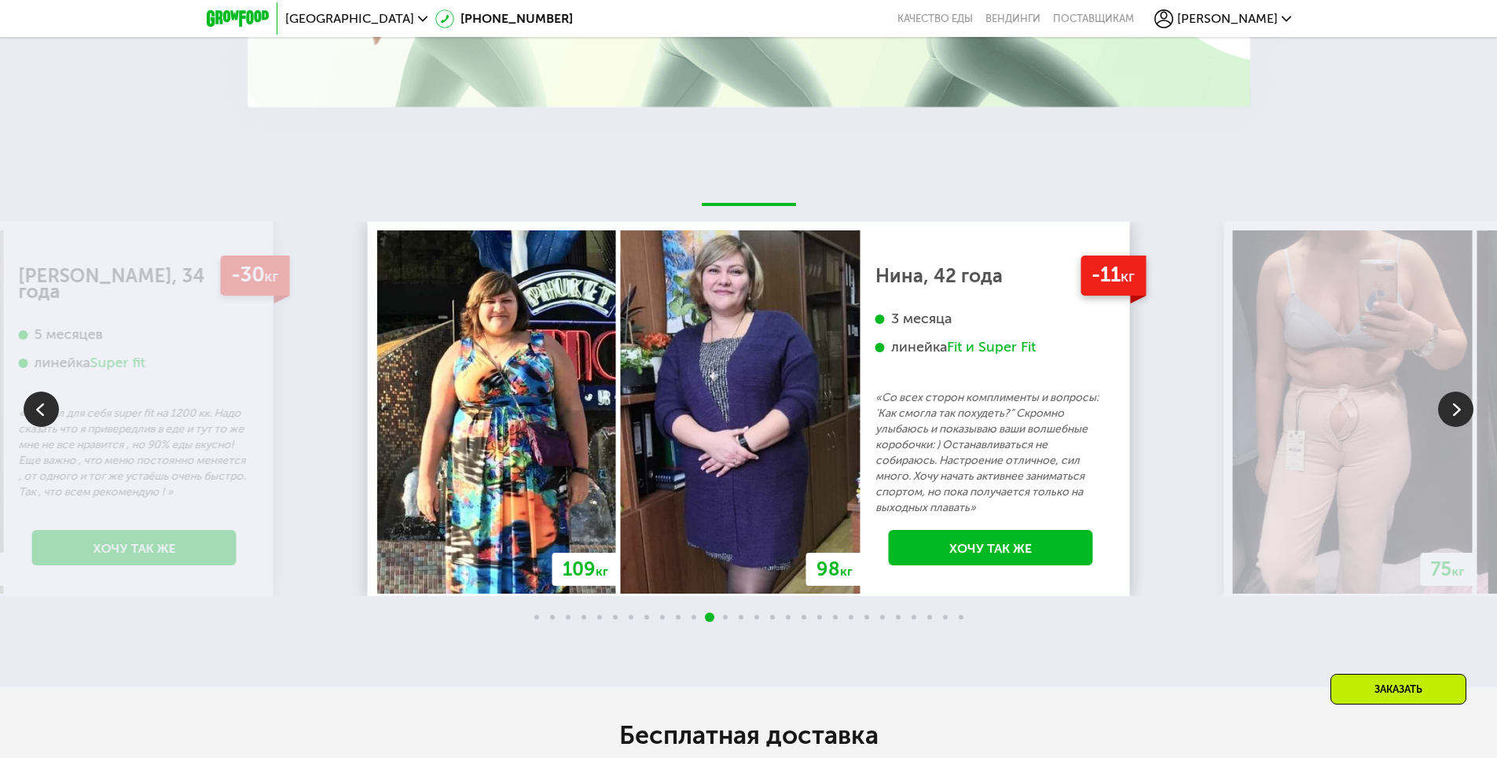
click at [1455, 399] on img at bounding box center [1455, 408] width 35 height 35
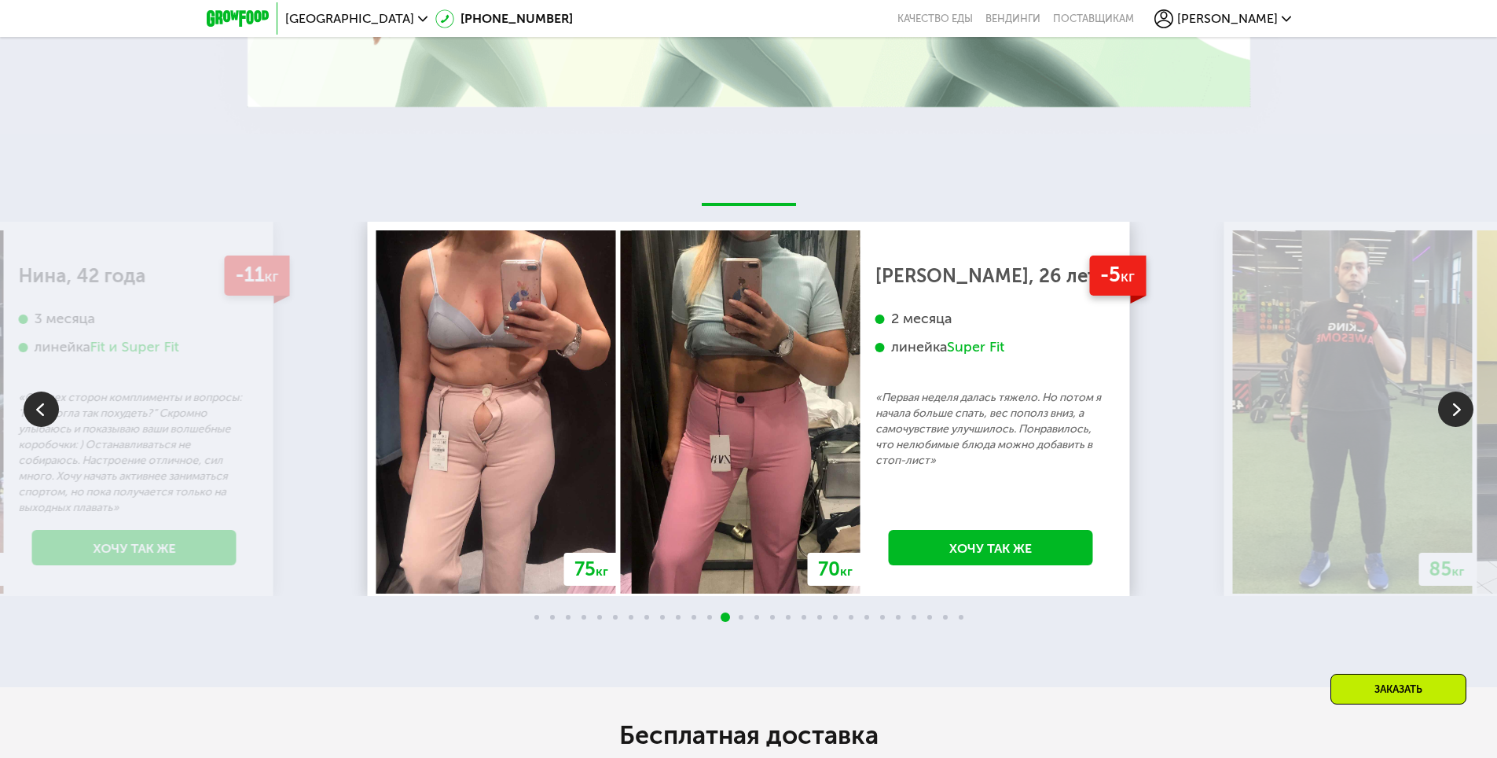
click at [1459, 394] on img at bounding box center [1455, 408] width 35 height 35
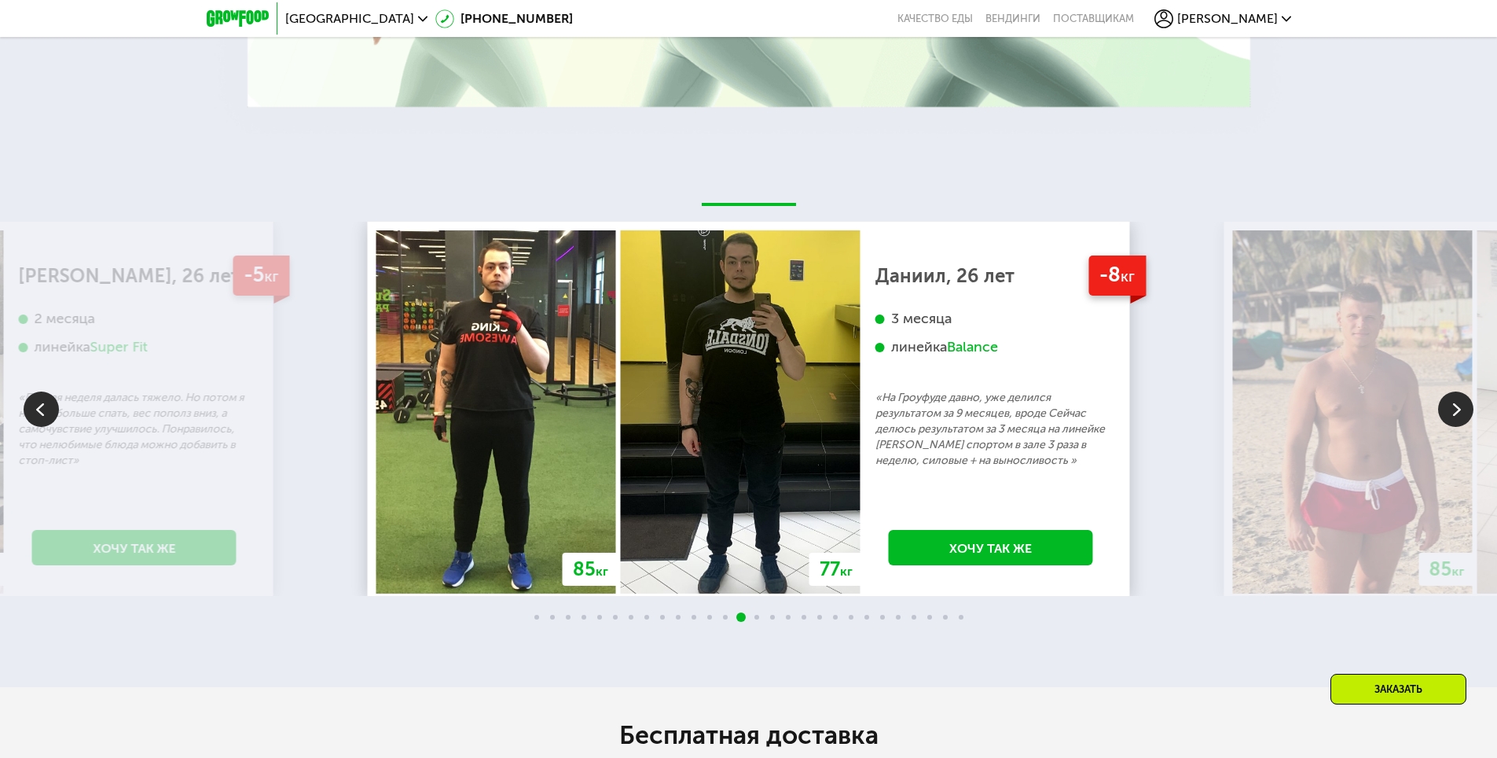
click at [1459, 394] on img at bounding box center [1455, 408] width 35 height 35
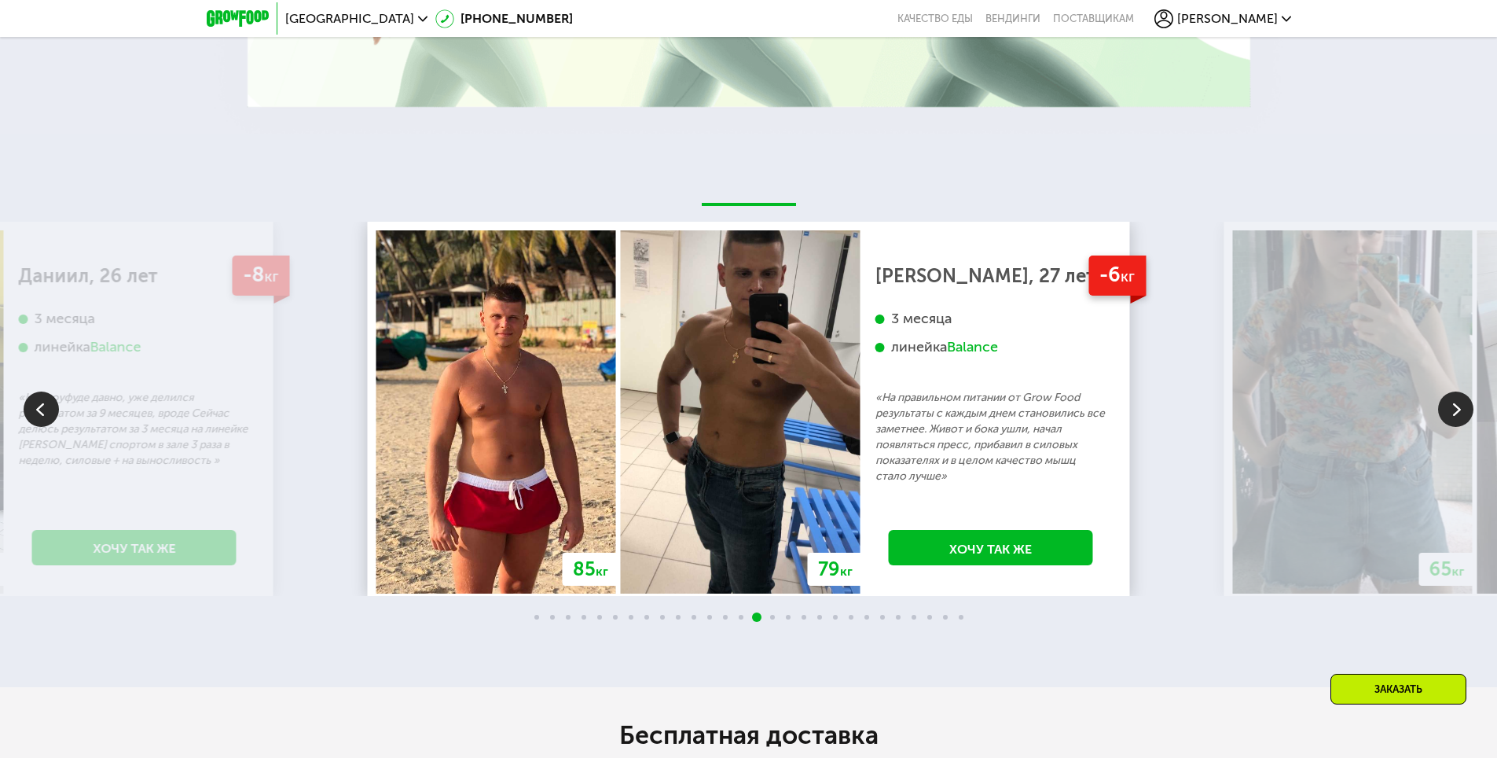
click at [1459, 394] on img at bounding box center [1455, 408] width 35 height 35
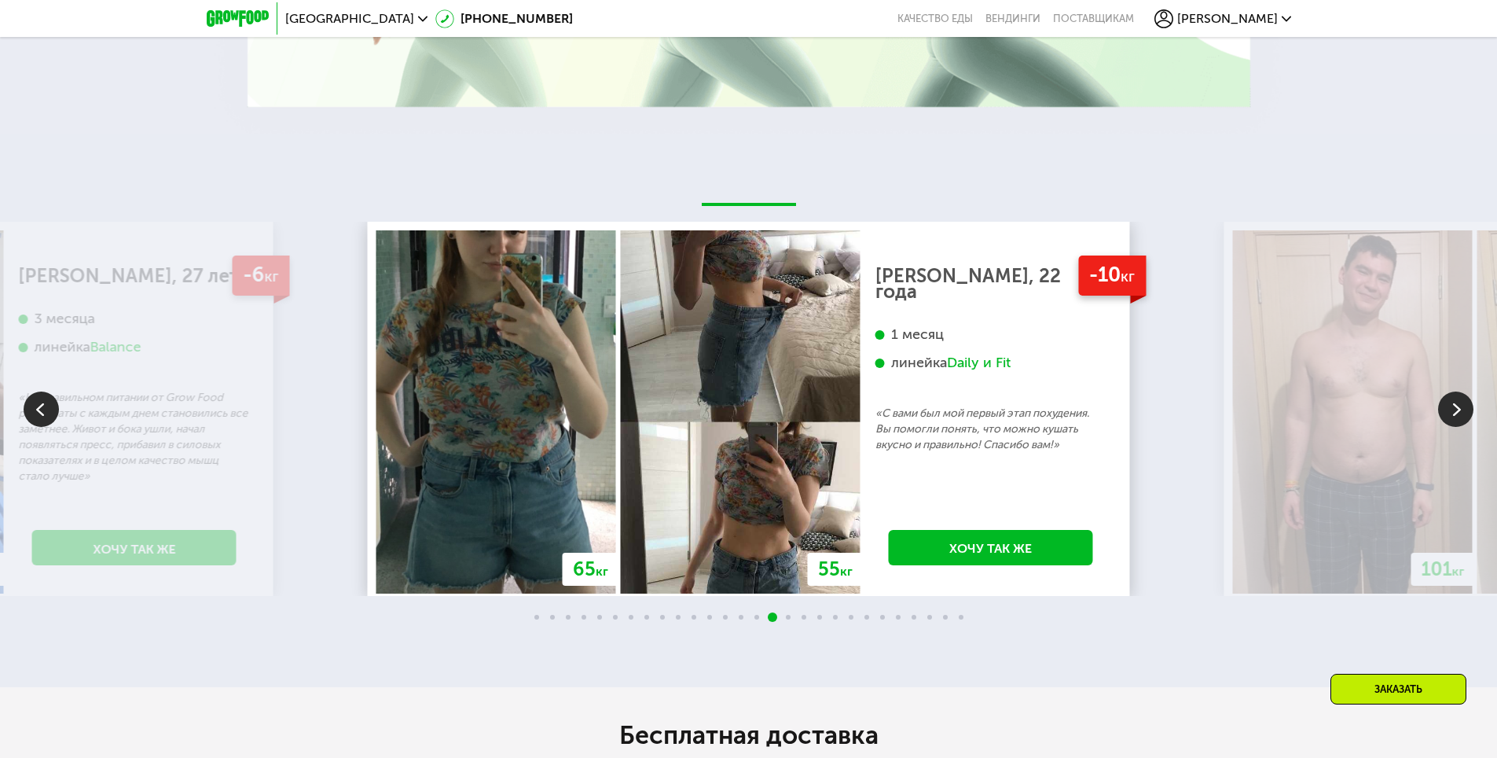
click at [966, 354] on div "Daily и Fit" at bounding box center [979, 363] width 64 height 18
click at [1459, 393] on img at bounding box center [1455, 408] width 35 height 35
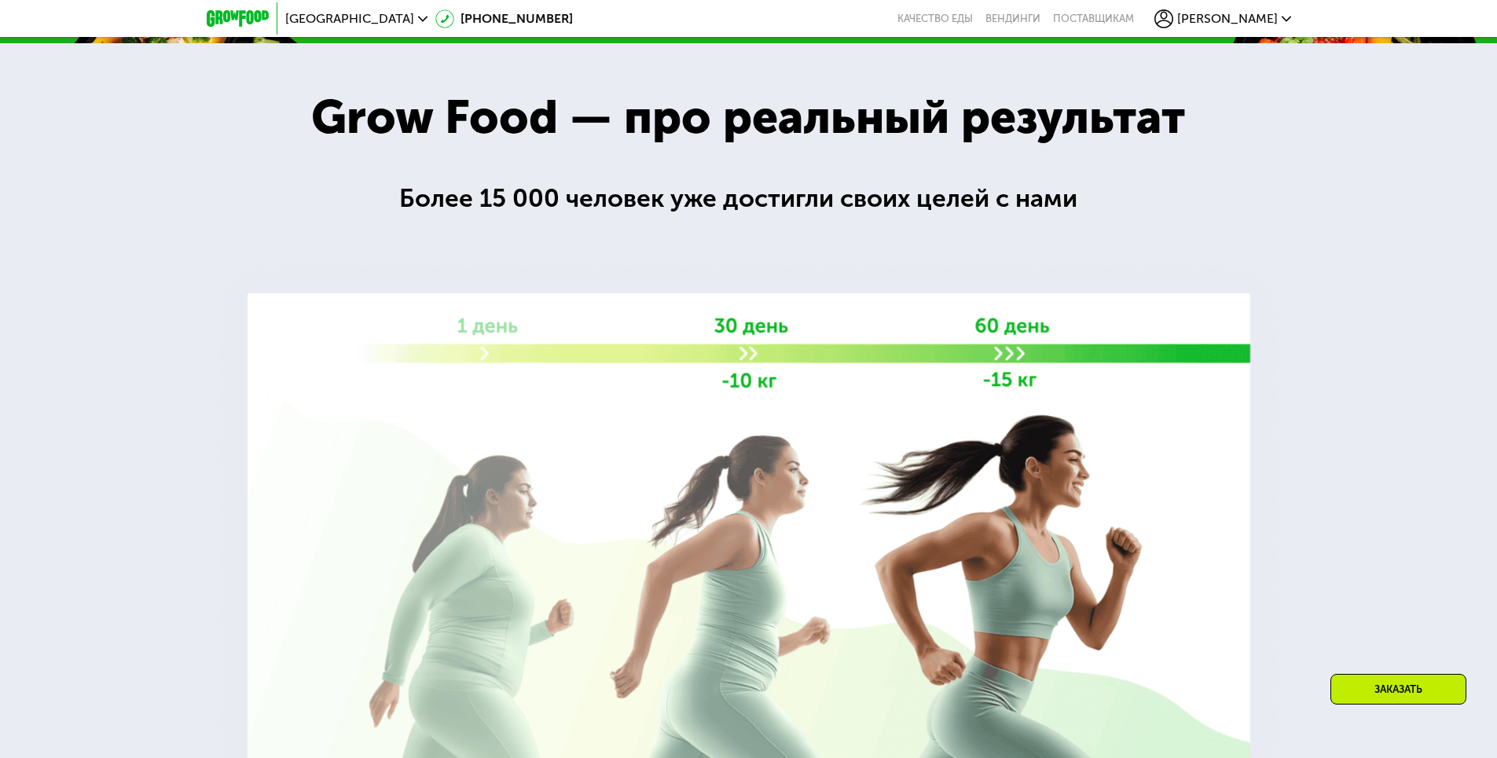
scroll to position [2400, 0]
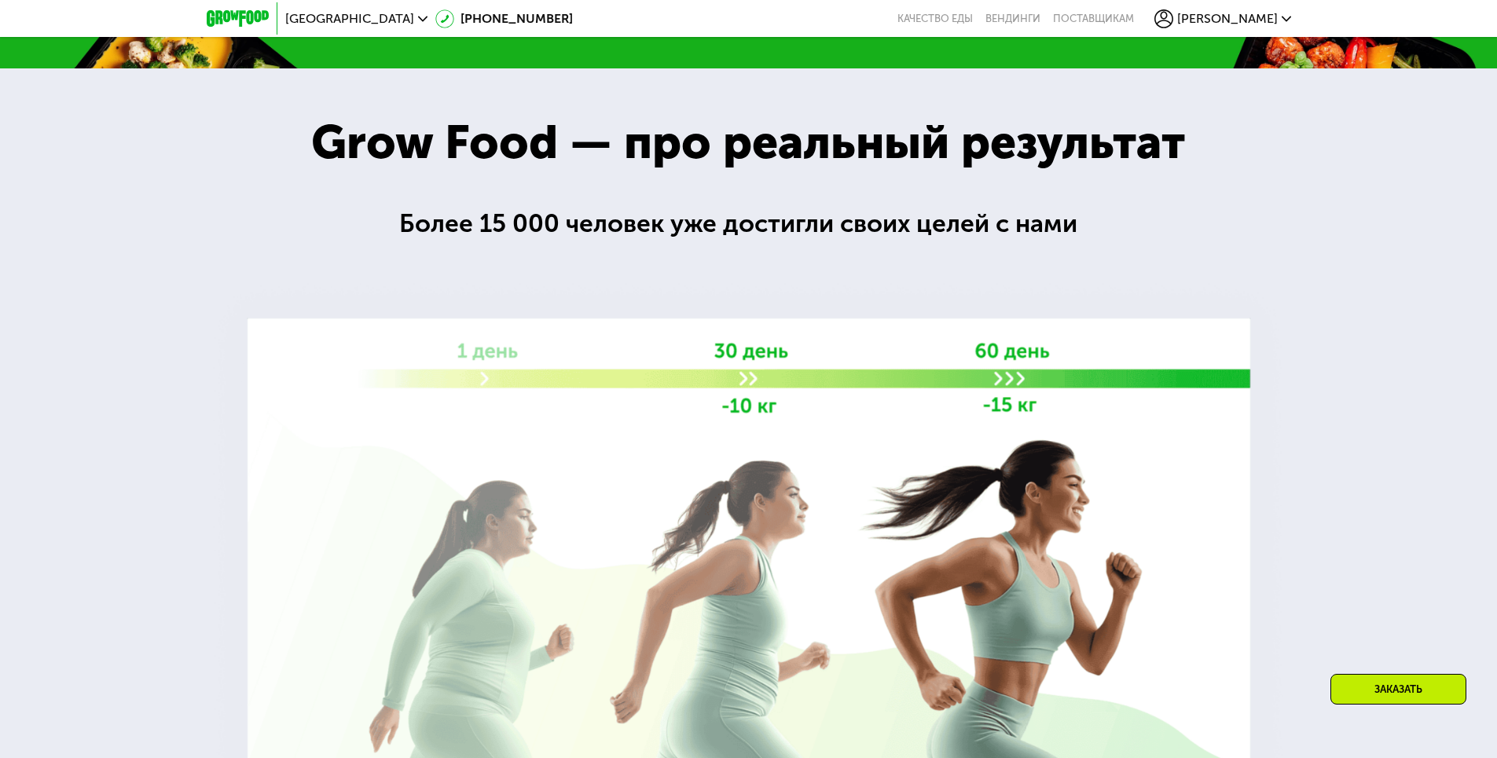
click at [221, 23] on img at bounding box center [238, 18] width 62 height 17
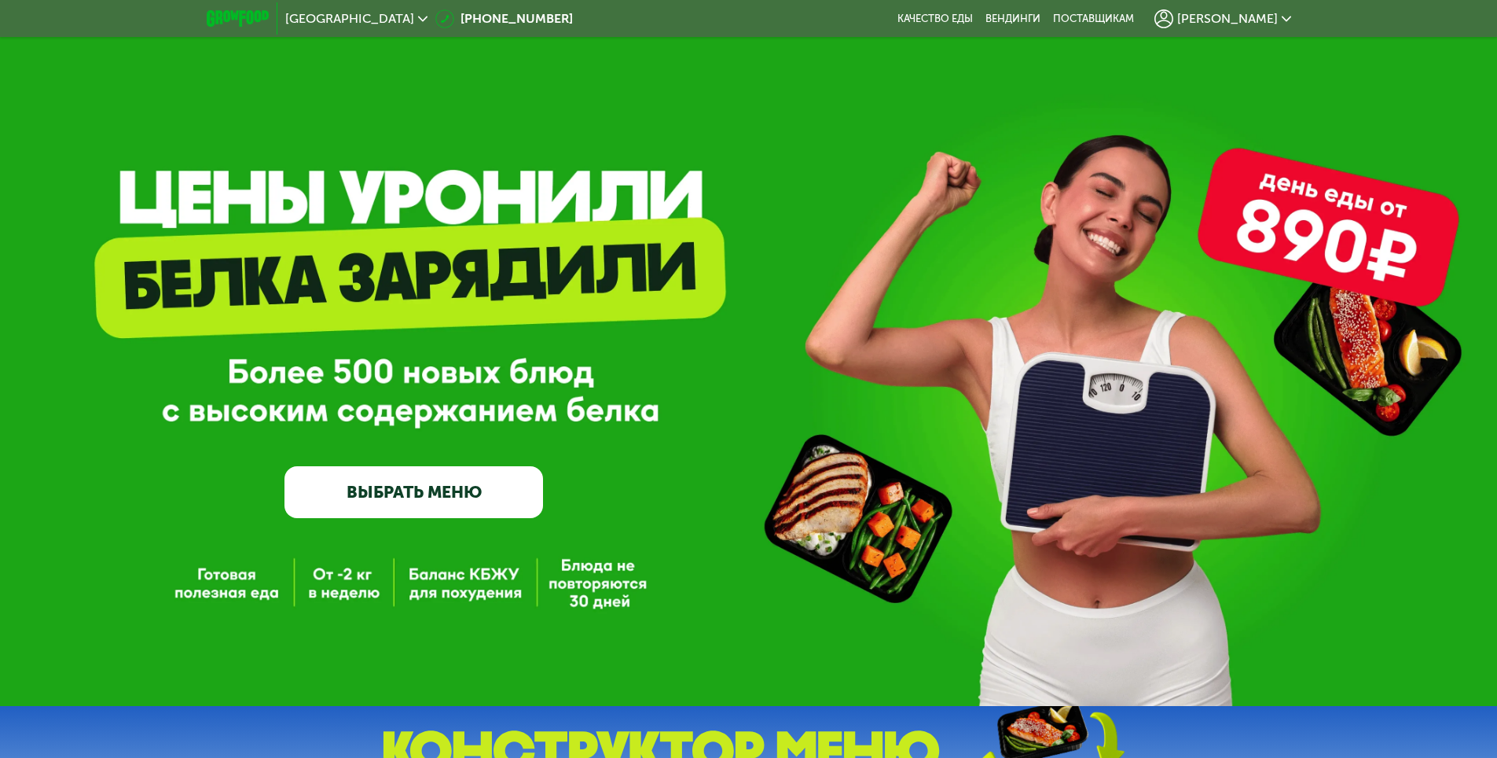
scroll to position [0, 0]
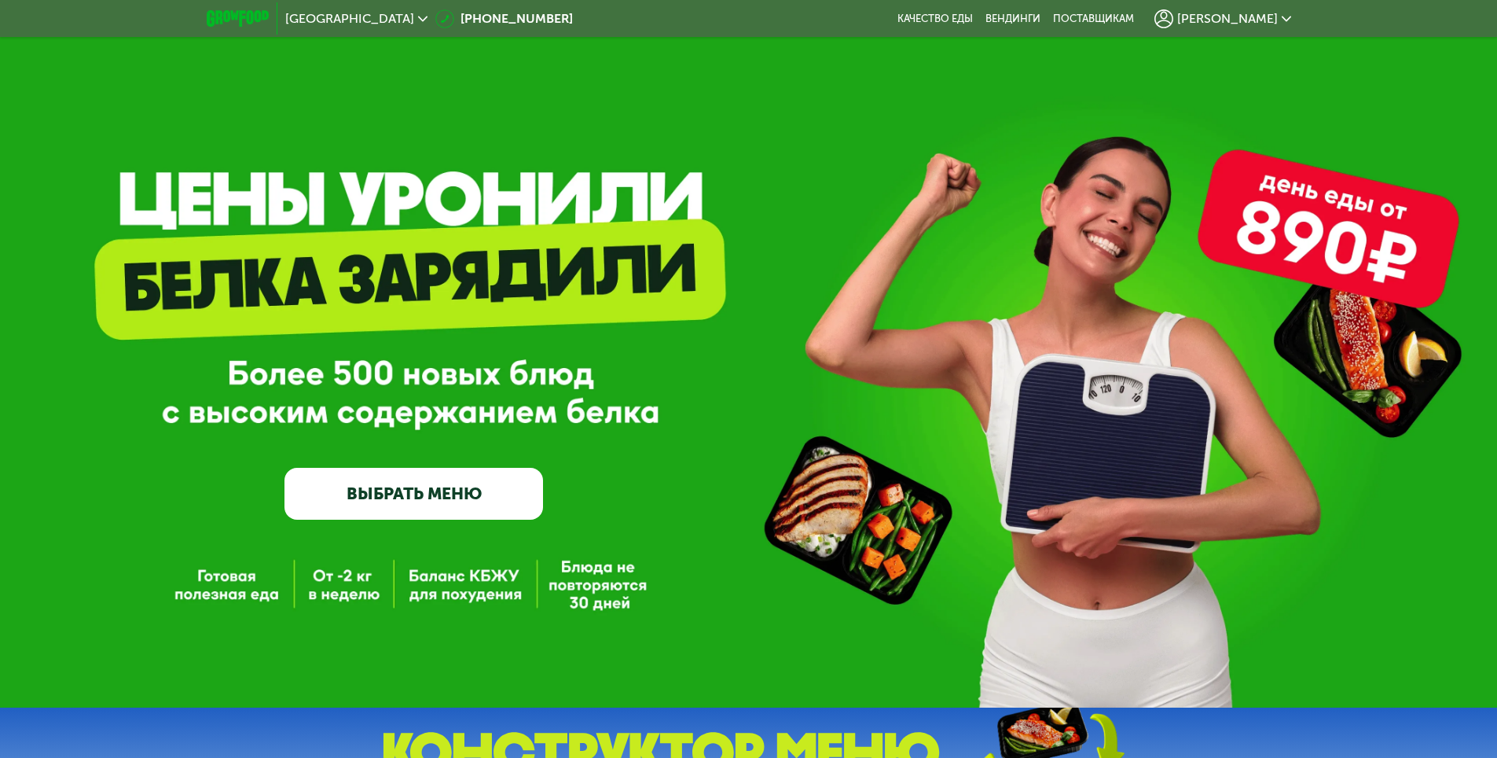
click at [446, 503] on link "ВЫБРАТЬ МЕНЮ" at bounding box center [414, 494] width 259 height 52
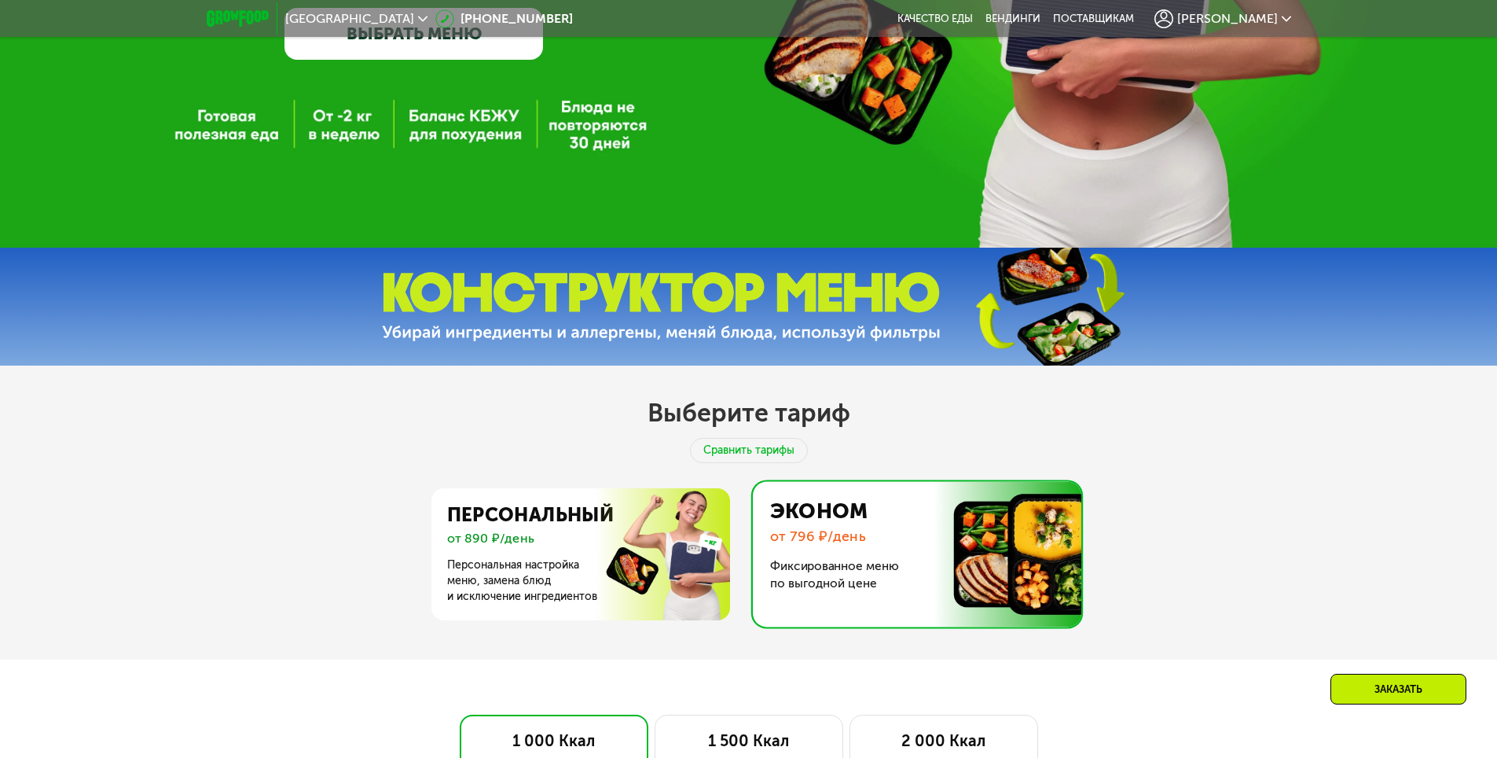
scroll to position [200, 0]
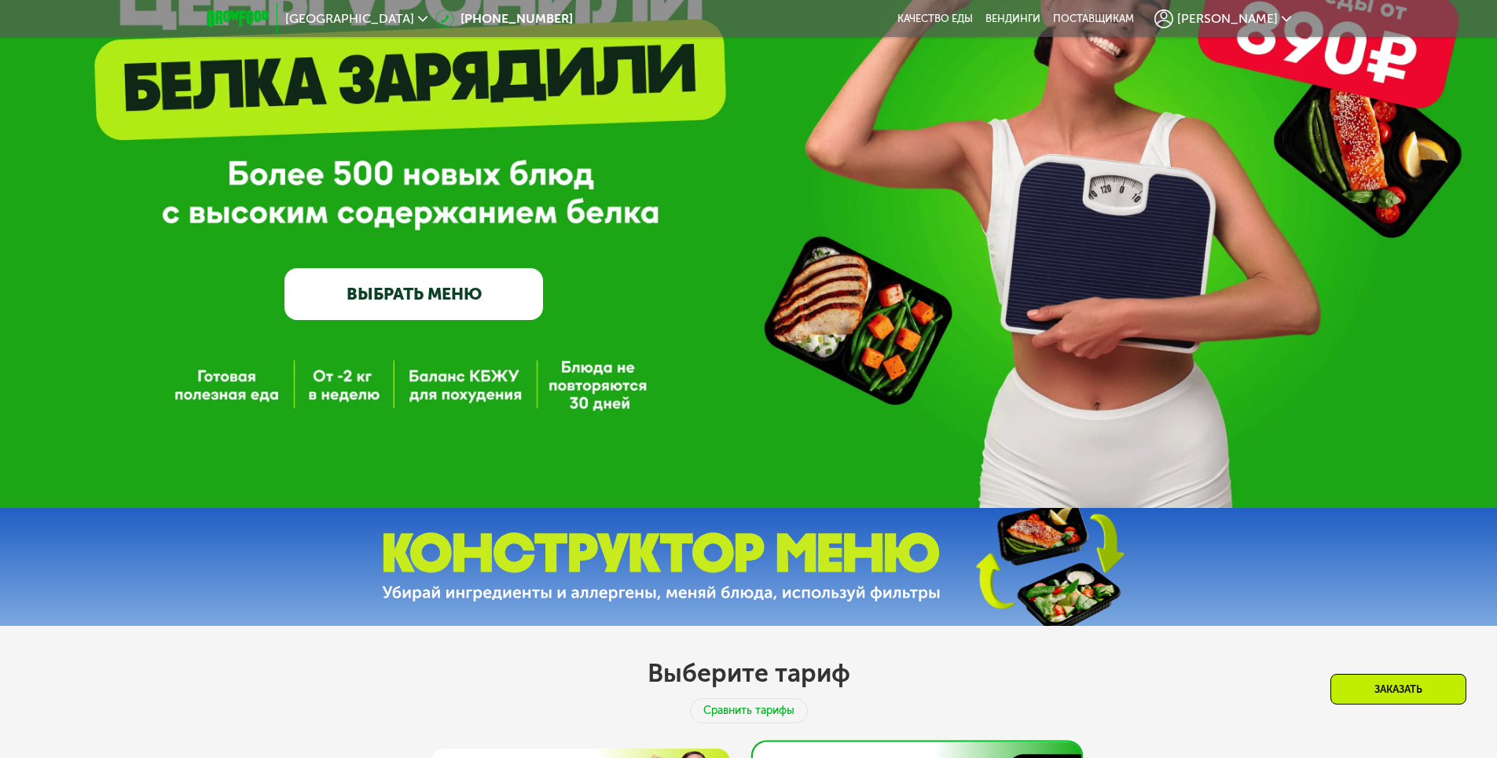
click at [1234, 16] on span "[PERSON_NAME]" at bounding box center [1227, 19] width 101 height 13
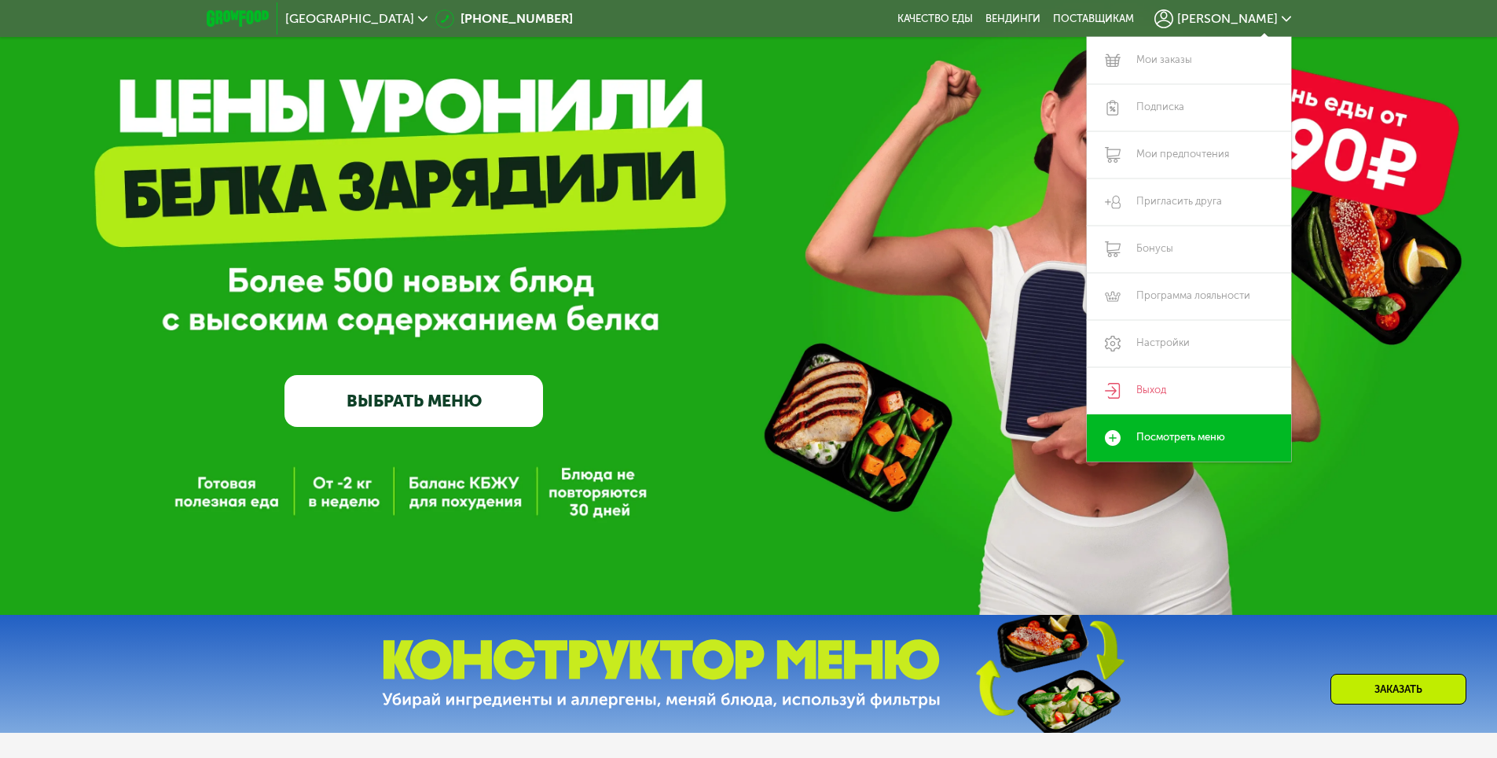
scroll to position [0, 0]
